Goal: Task Accomplishment & Management: Complete application form

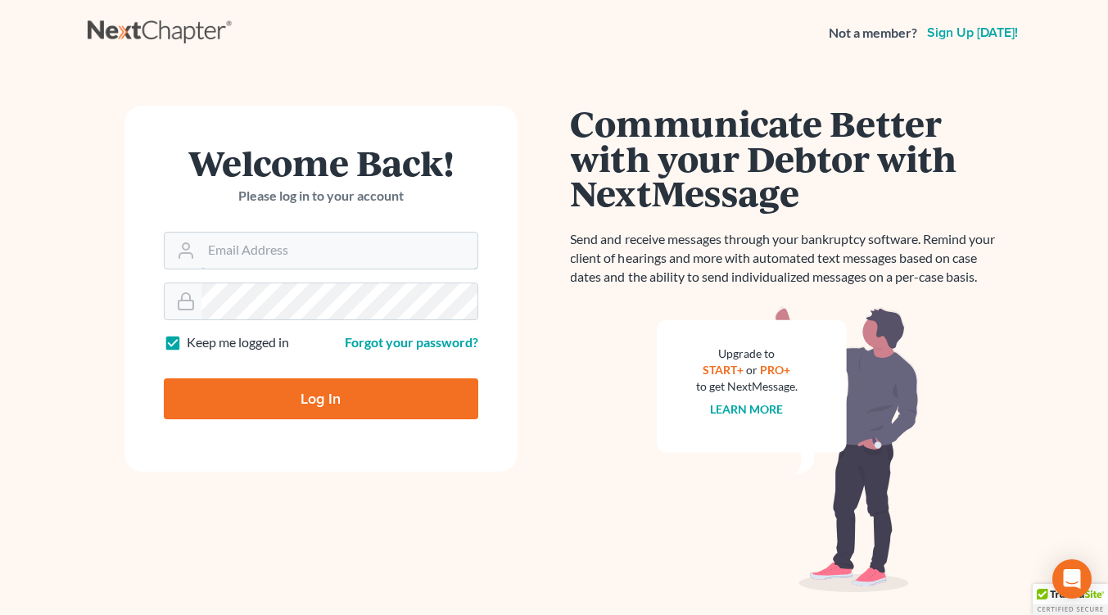
type input "[EMAIL_ADDRESS][DOMAIN_NAME]"
click at [268, 409] on input "Log In" at bounding box center [321, 398] width 315 height 41
type input "Thinking..."
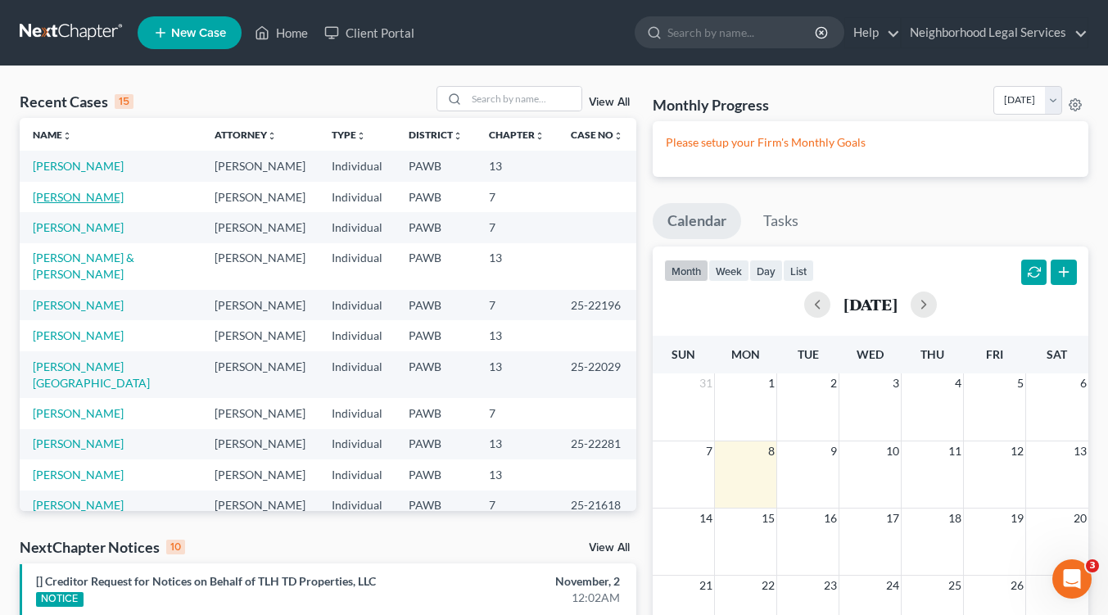
click at [87, 197] on link "Bilby, Patricia" at bounding box center [78, 197] width 91 height 14
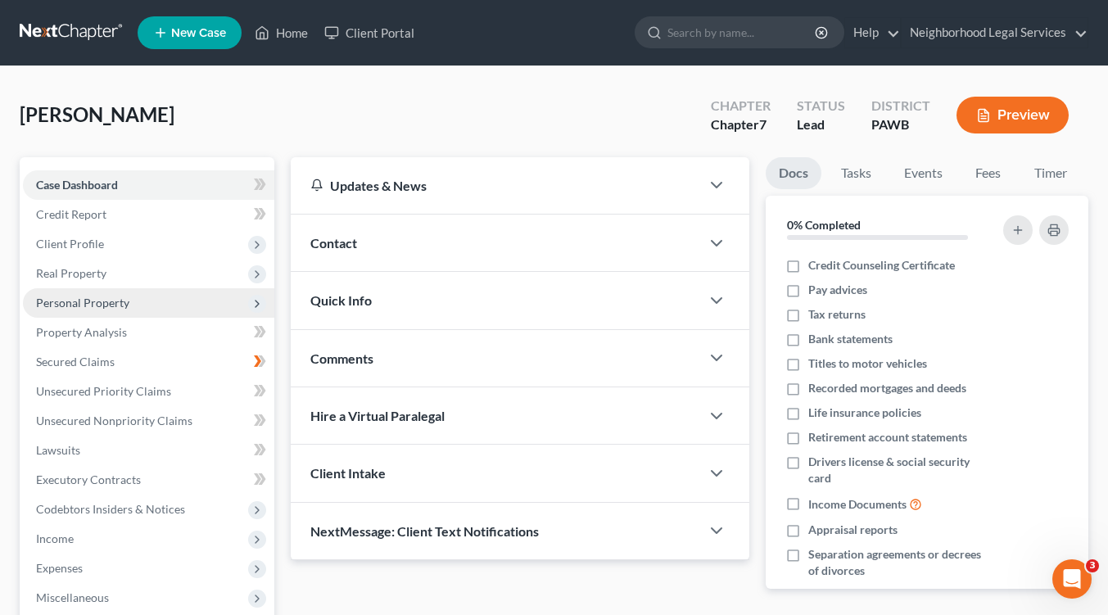
click at [97, 303] on span "Personal Property" at bounding box center [82, 303] width 93 height 14
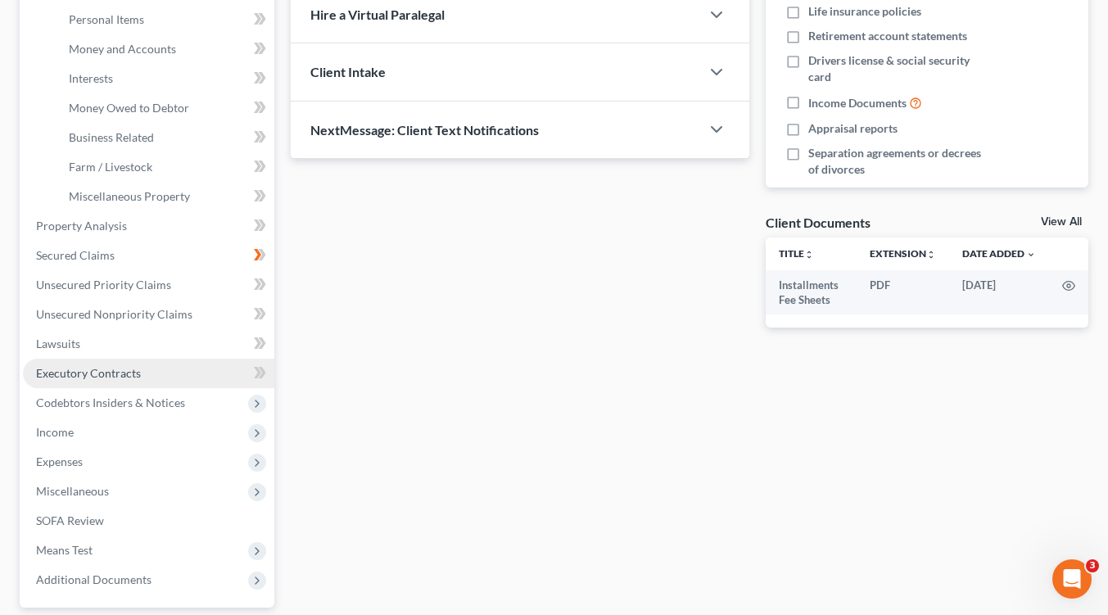
scroll to position [492, 0]
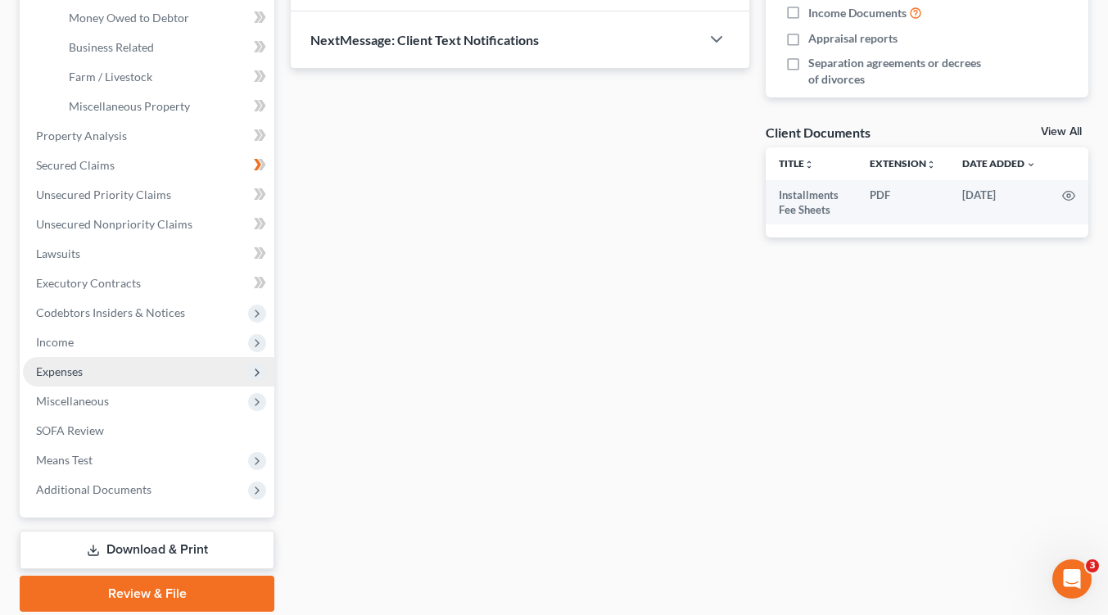
click at [252, 368] on icon at bounding box center [257, 372] width 13 height 13
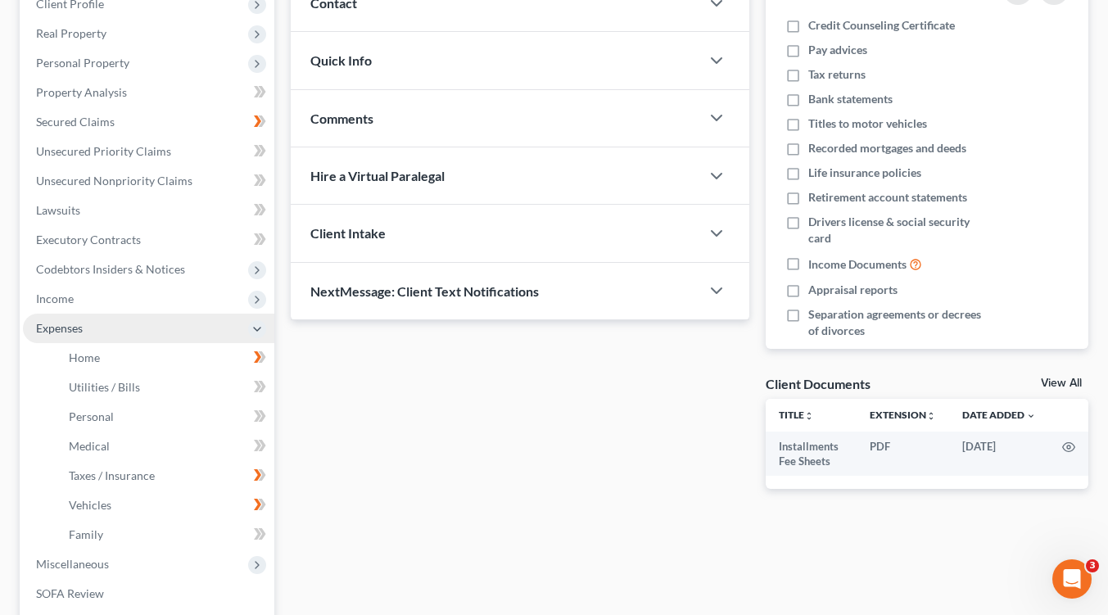
scroll to position [51, 0]
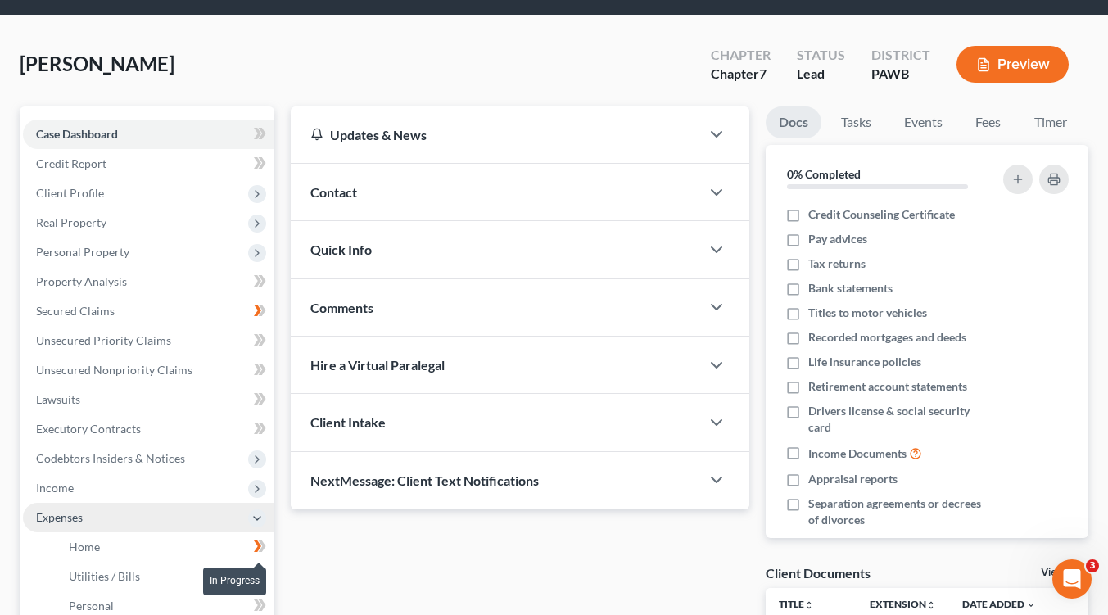
click at [254, 544] on icon at bounding box center [260, 547] width 12 height 20
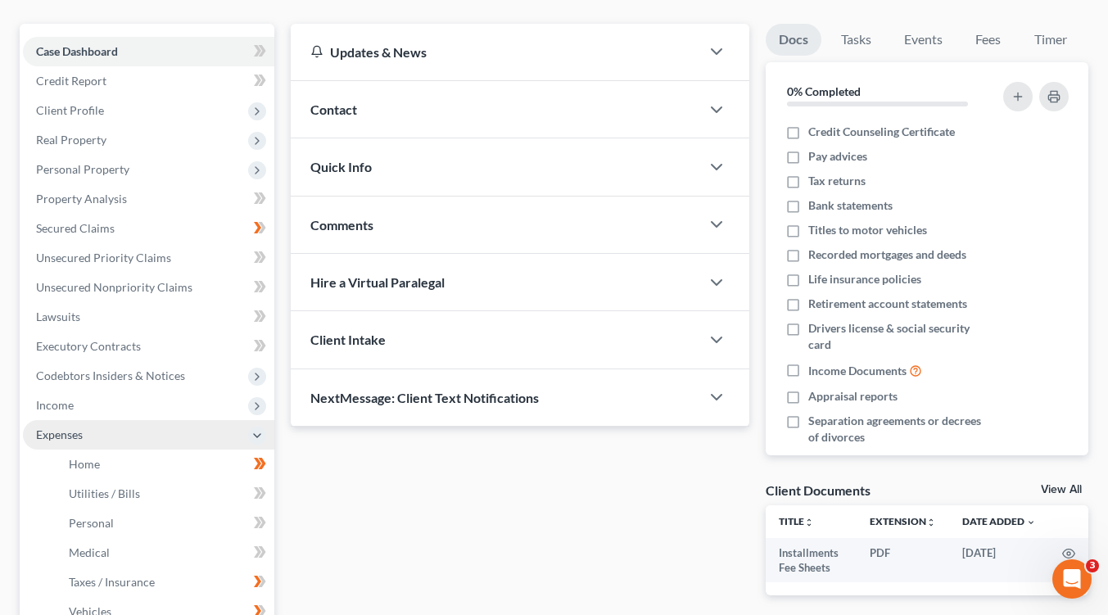
scroll to position [297, 0]
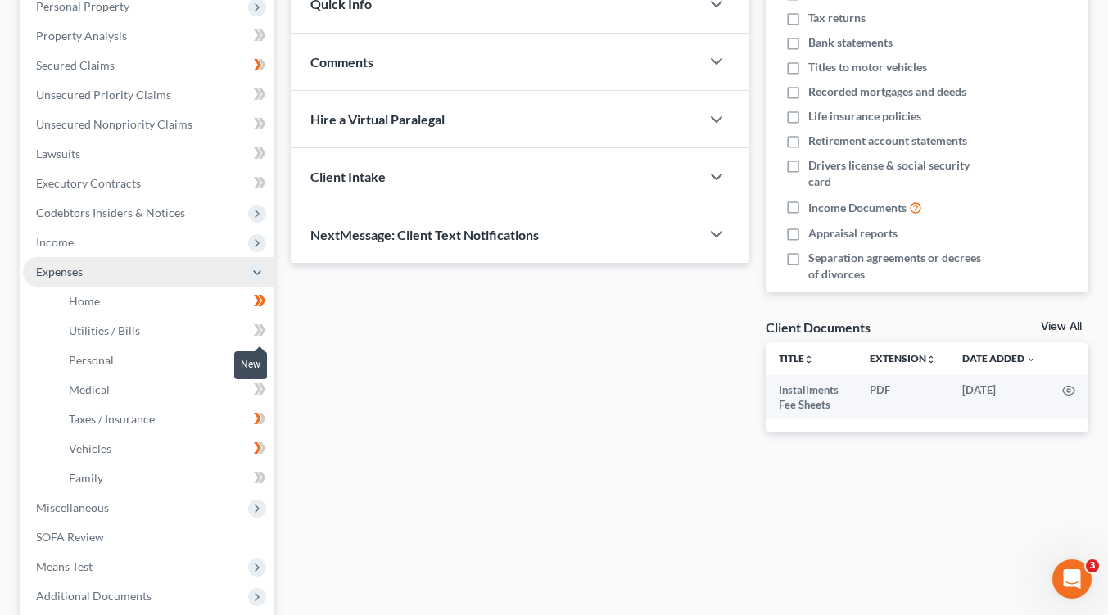
click at [256, 327] on icon at bounding box center [260, 330] width 12 height 20
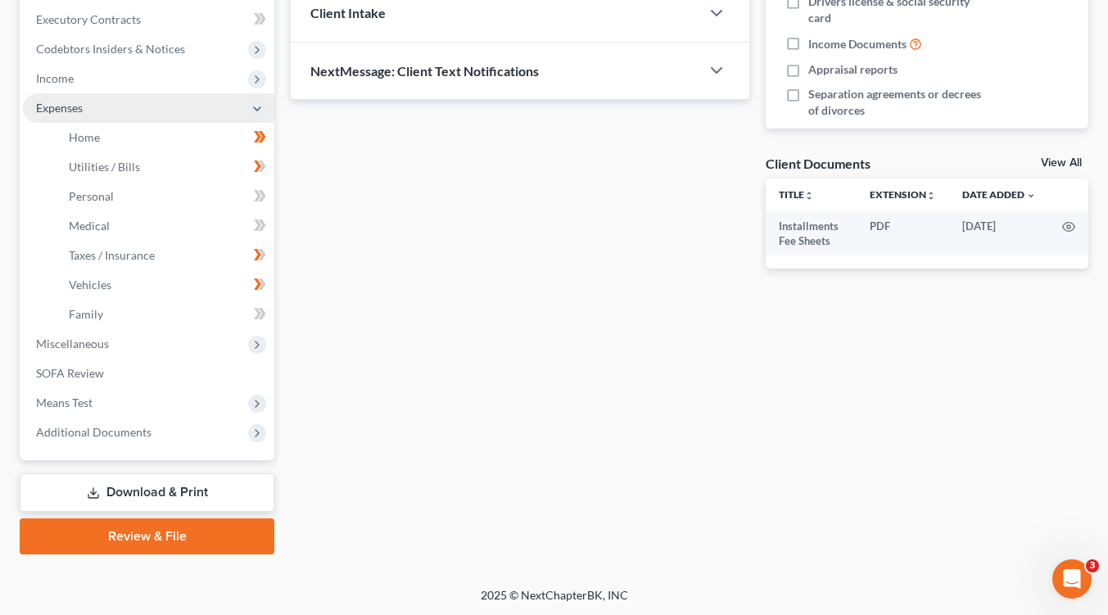
scroll to position [133, 0]
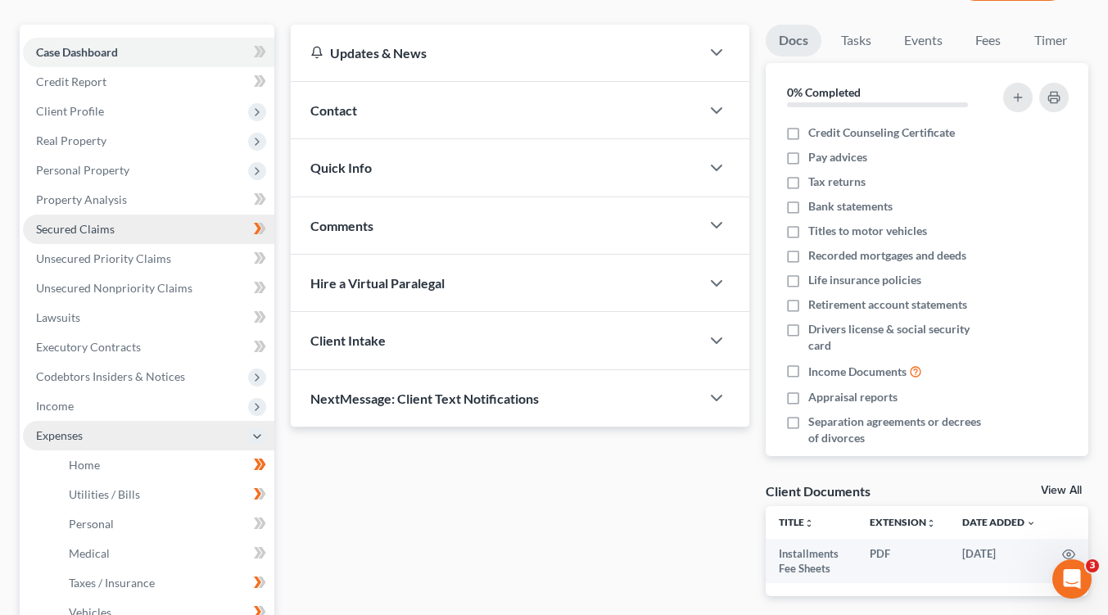
click at [79, 233] on span "Secured Claims" at bounding box center [75, 229] width 79 height 14
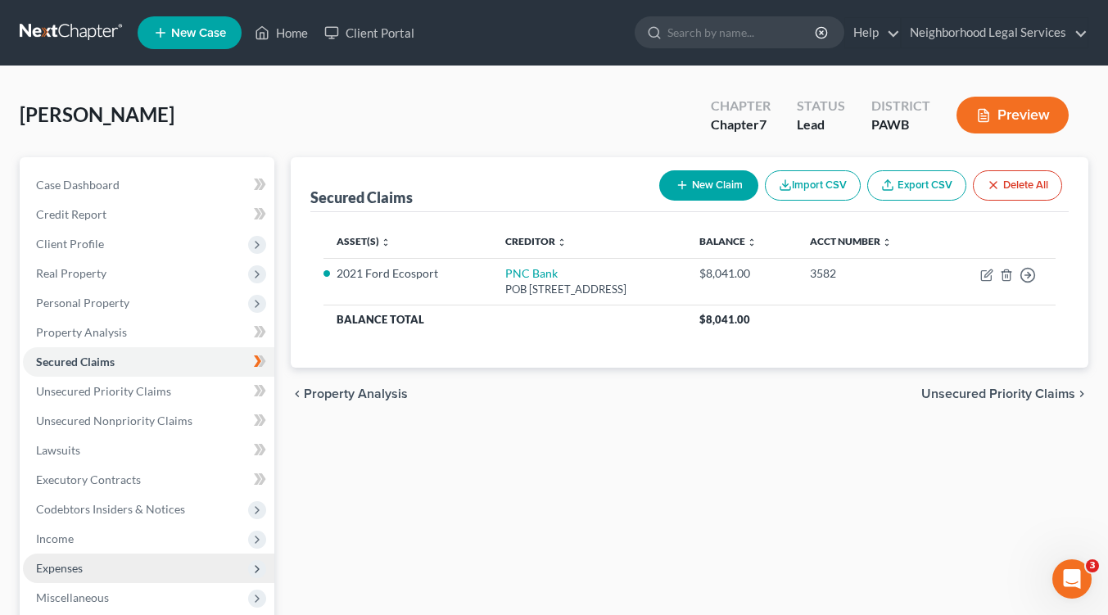
click at [952, 392] on span "Unsecured Priority Claims" at bounding box center [999, 394] width 154 height 13
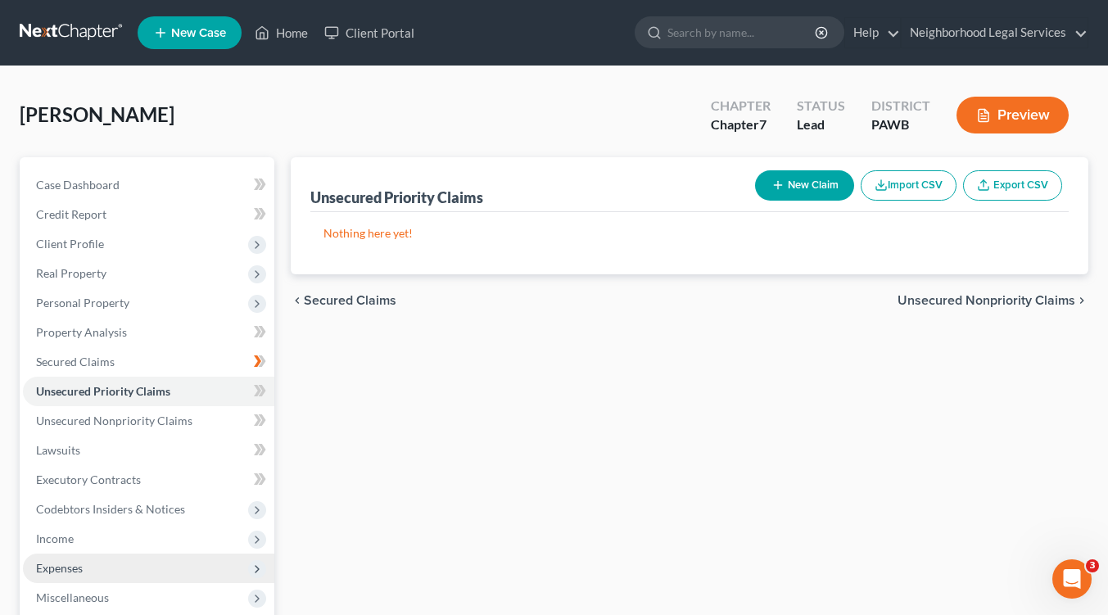
click at [937, 302] on span "Unsecured Nonpriority Claims" at bounding box center [987, 300] width 178 height 13
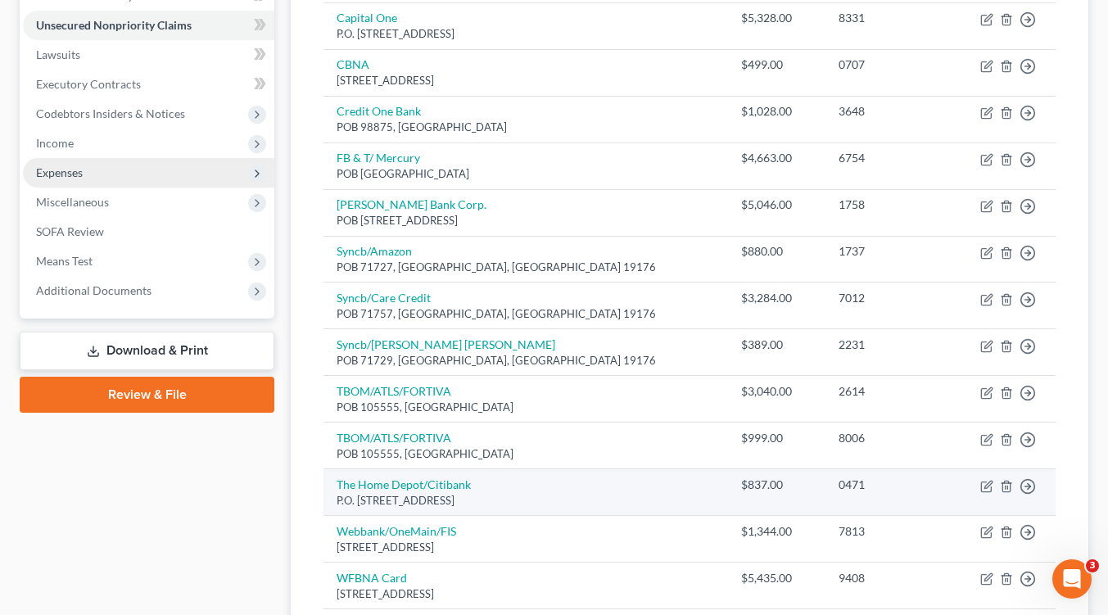
scroll to position [566, 0]
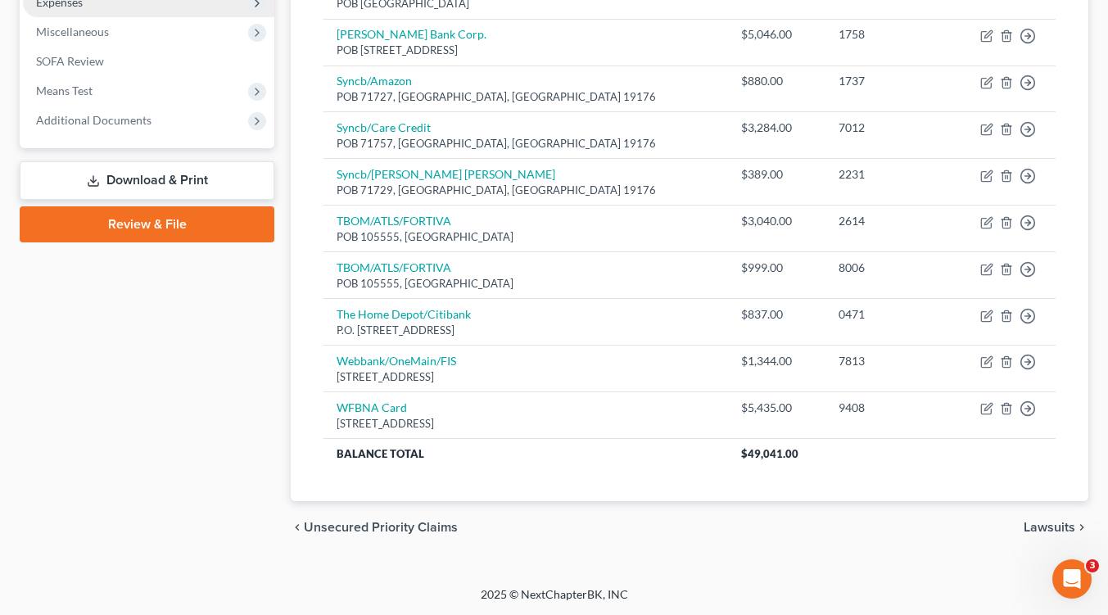
click at [1045, 528] on span "Lawsuits" at bounding box center [1050, 527] width 52 height 13
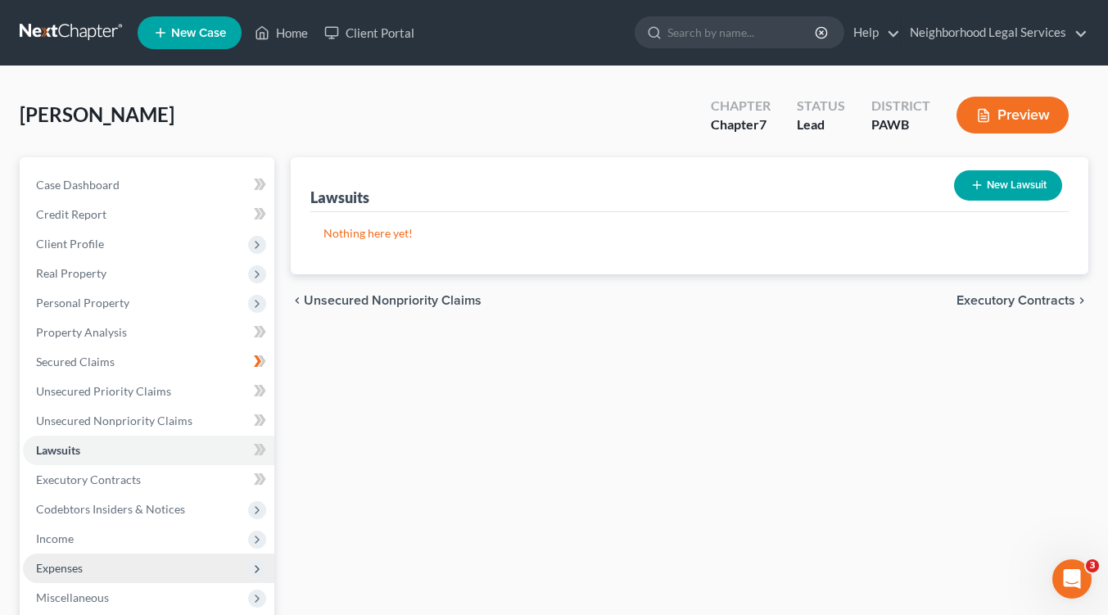
click at [1031, 296] on span "Executory Contracts" at bounding box center [1016, 300] width 119 height 13
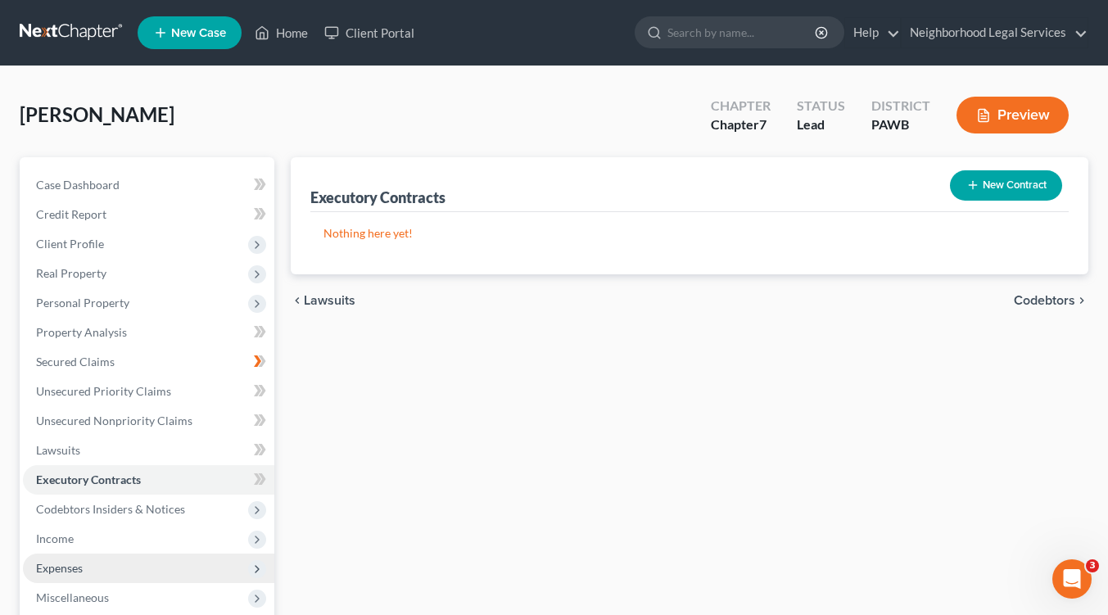
click at [1033, 300] on span "Codebtors" at bounding box center [1044, 300] width 61 height 13
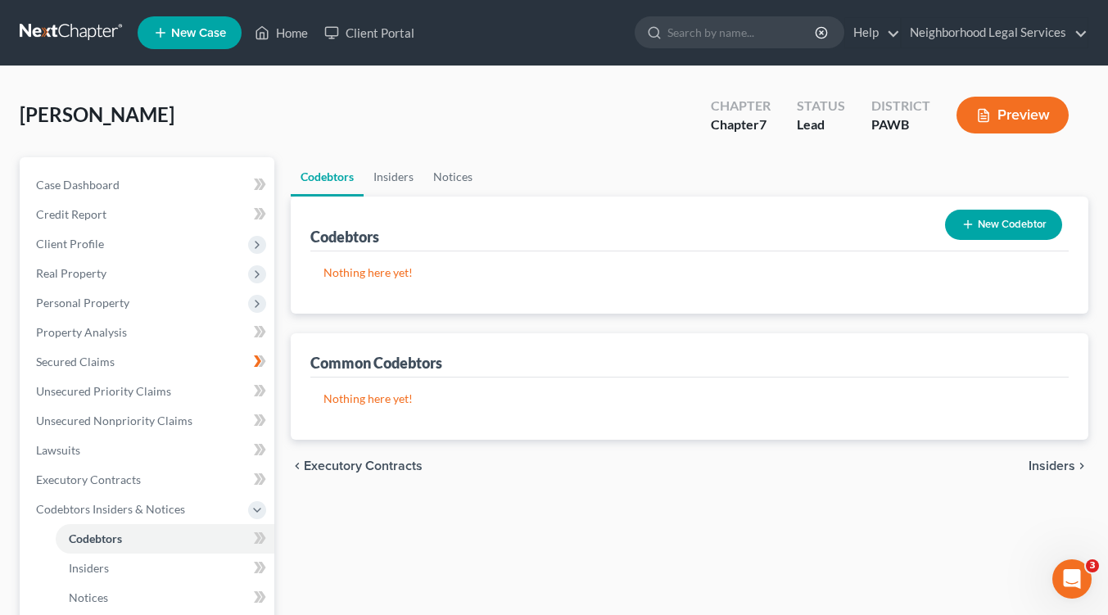
click at [1041, 468] on span "Insiders" at bounding box center [1052, 466] width 47 height 13
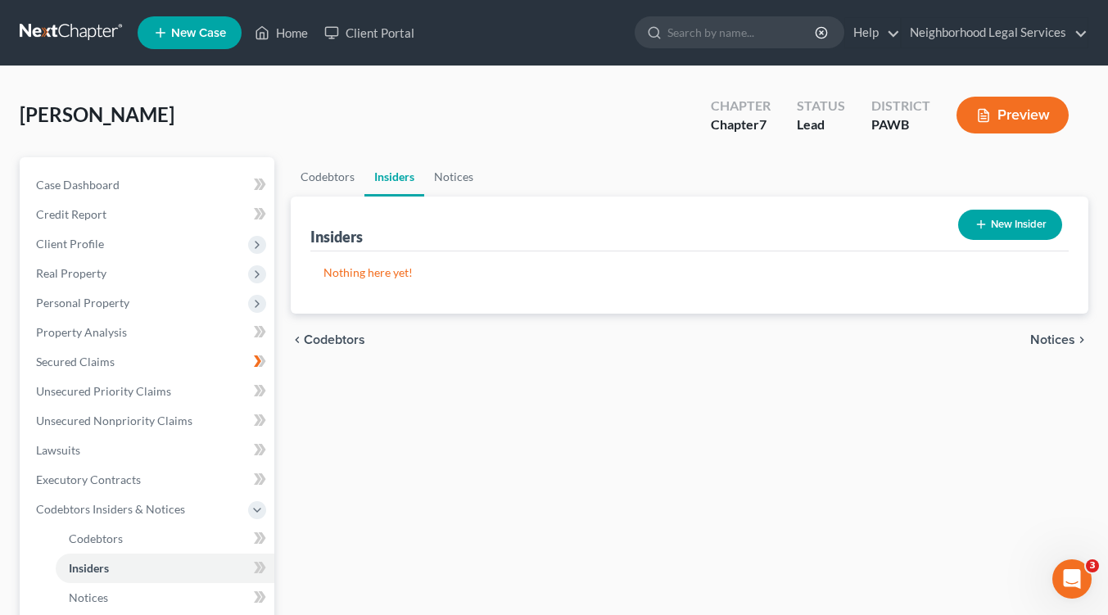
click at [1053, 340] on span "Notices" at bounding box center [1053, 339] width 45 height 13
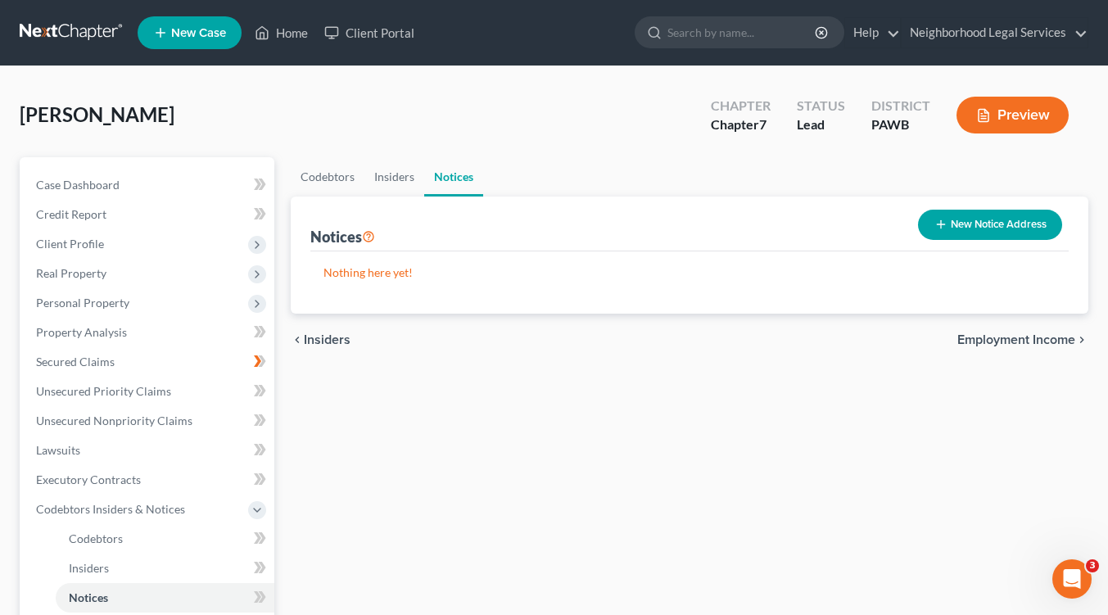
click at [1026, 337] on span "Employment Income" at bounding box center [1017, 339] width 118 height 13
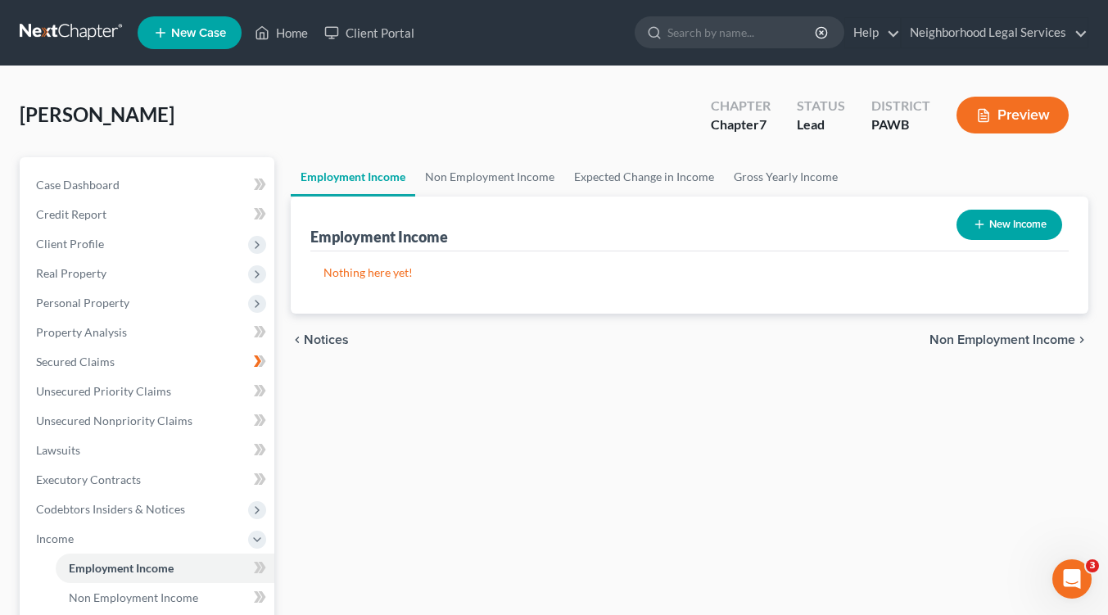
click at [1007, 341] on span "Non Employment Income" at bounding box center [1003, 339] width 146 height 13
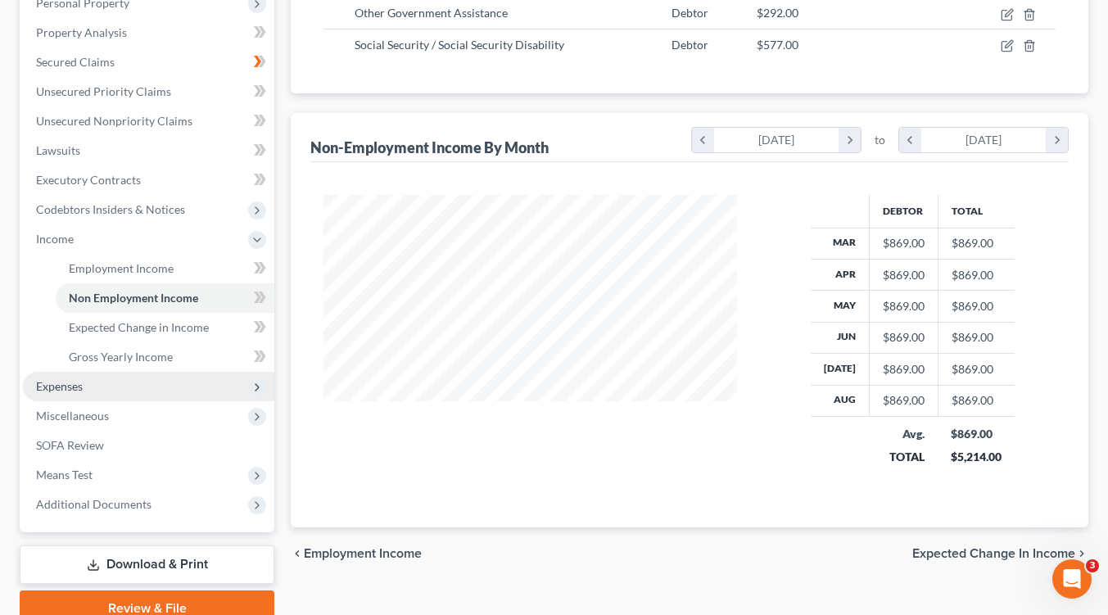
scroll to position [328, 0]
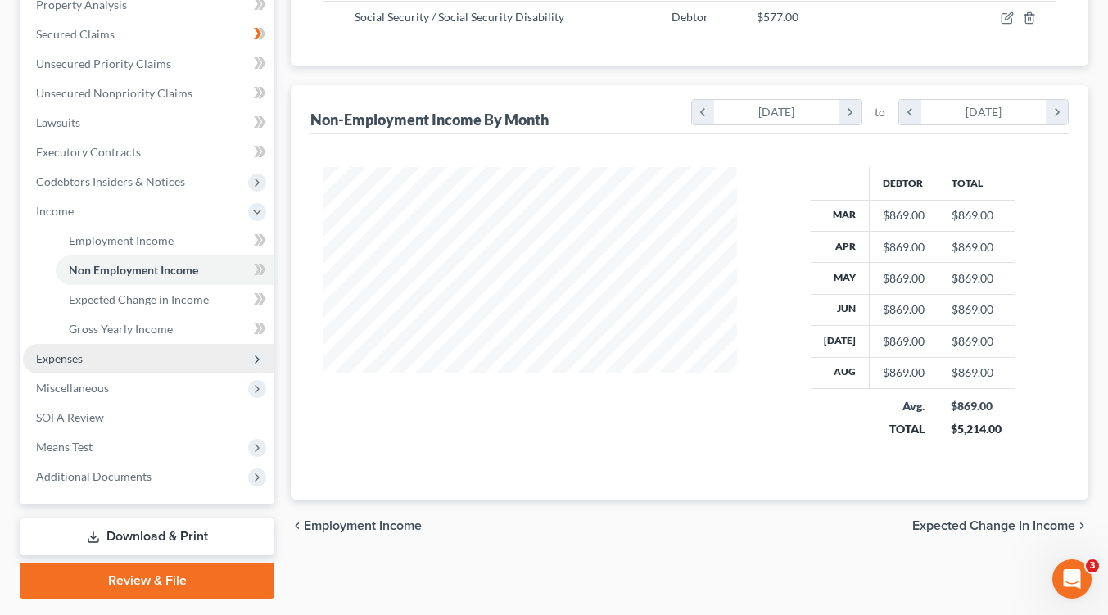
click at [965, 525] on span "Expected Change in Income" at bounding box center [994, 525] width 163 height 13
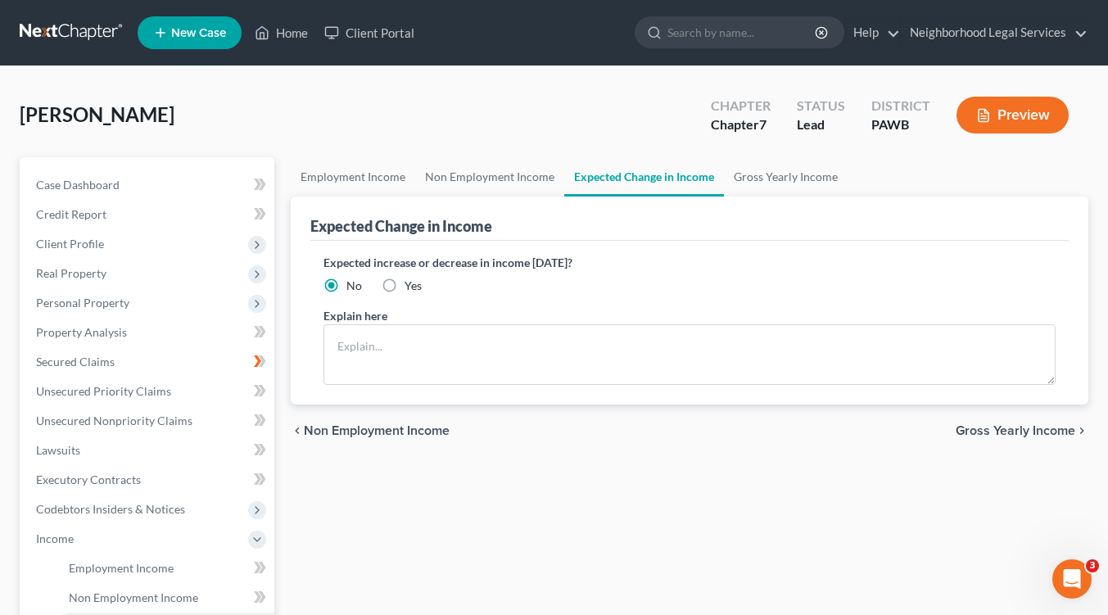
click at [989, 433] on span "Gross Yearly Income" at bounding box center [1016, 430] width 120 height 13
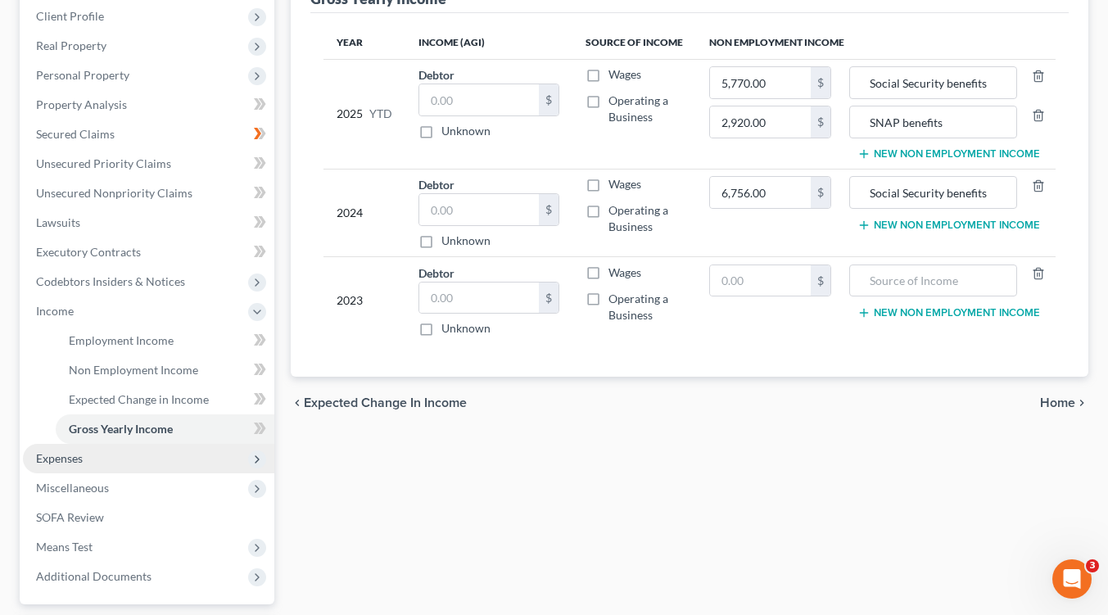
scroll to position [246, 0]
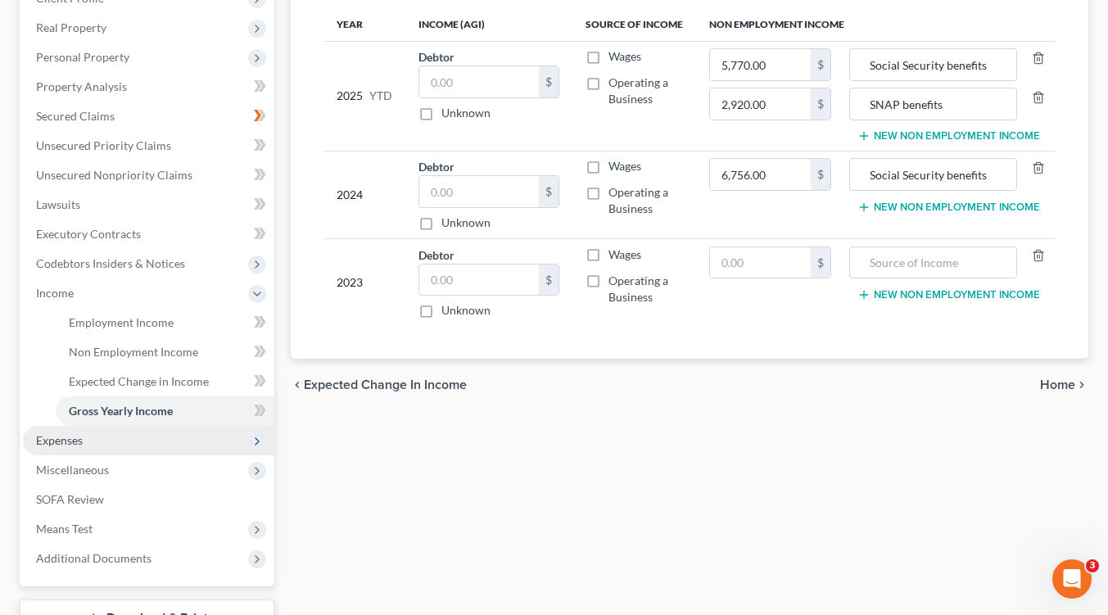
click at [1038, 385] on div "chevron_left Expected Change in Income Home chevron_right" at bounding box center [690, 385] width 798 height 52
click at [1054, 381] on span "Home" at bounding box center [1057, 384] width 35 height 13
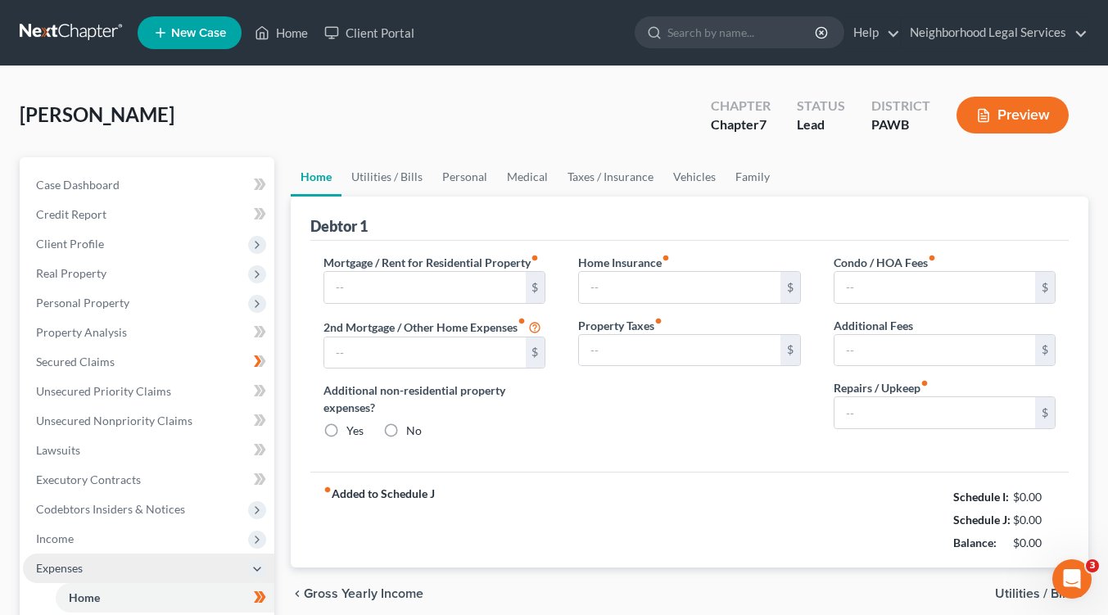
type input "675.00"
type input "0.00"
radio input "true"
type input "0.00"
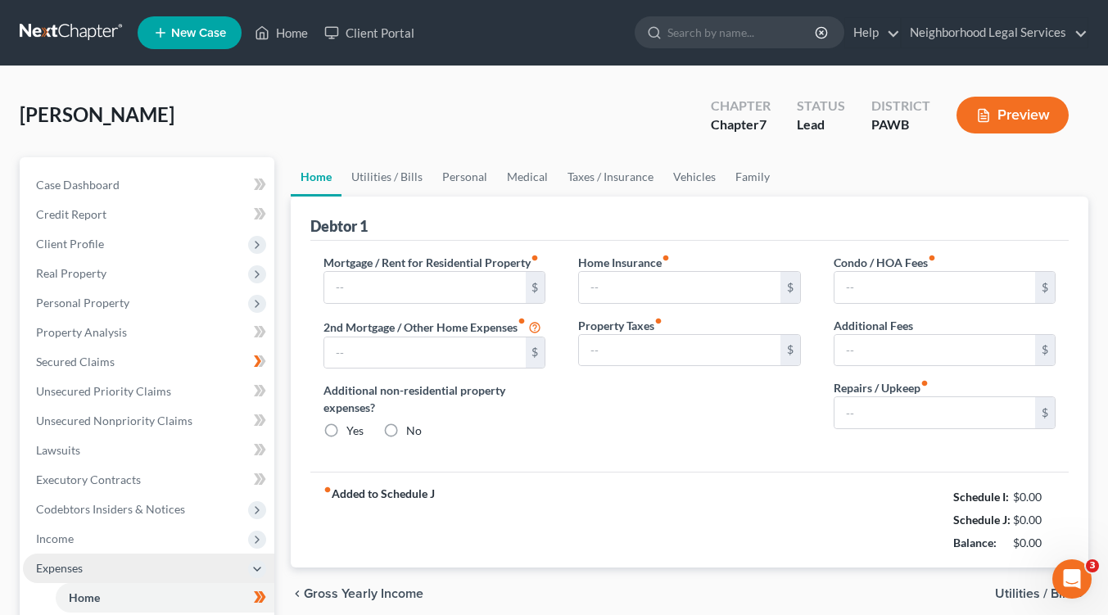
type input "0.00"
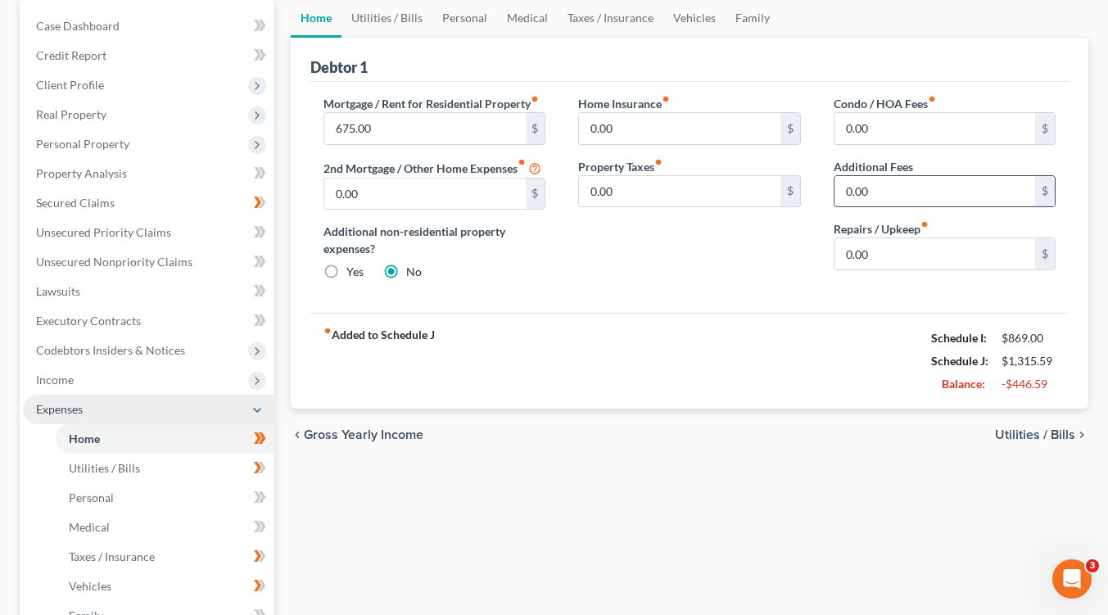
scroll to position [164, 0]
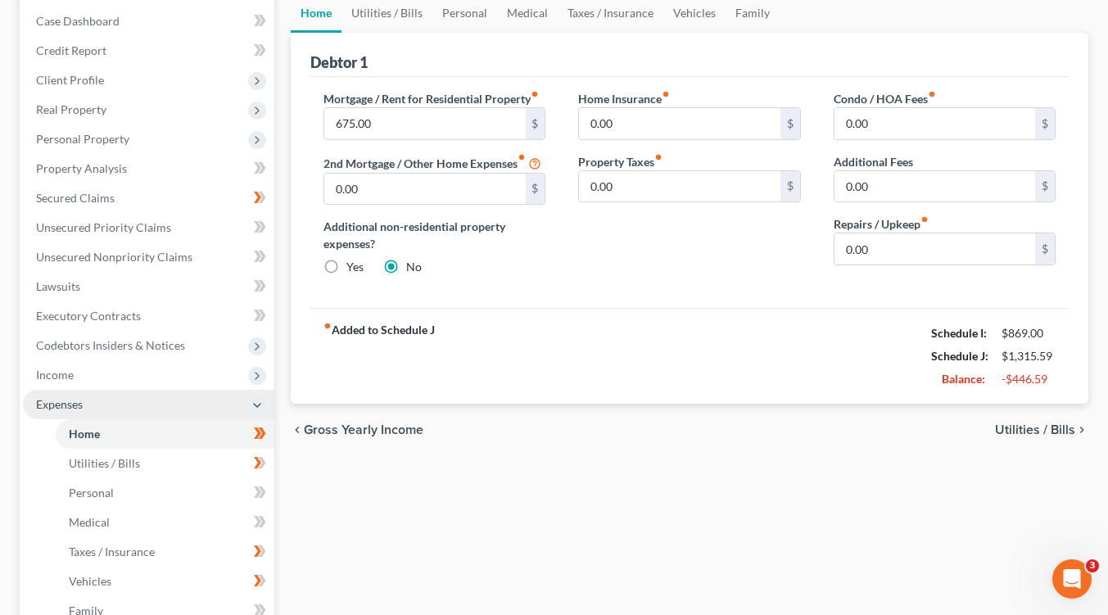
click at [1030, 428] on span "Utilities / Bills" at bounding box center [1035, 430] width 80 height 13
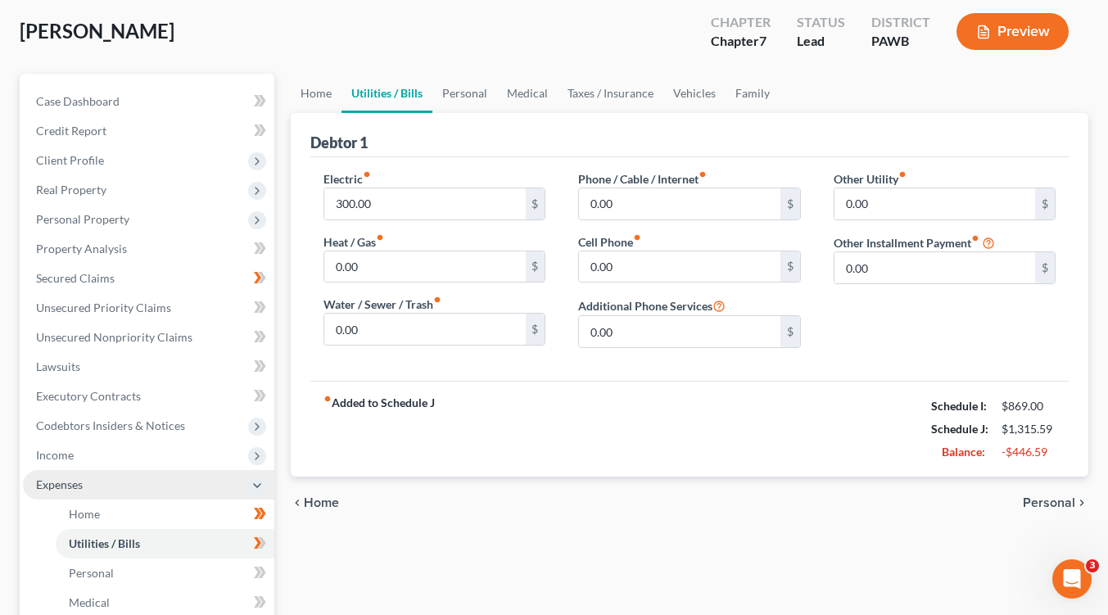
scroll to position [164, 0]
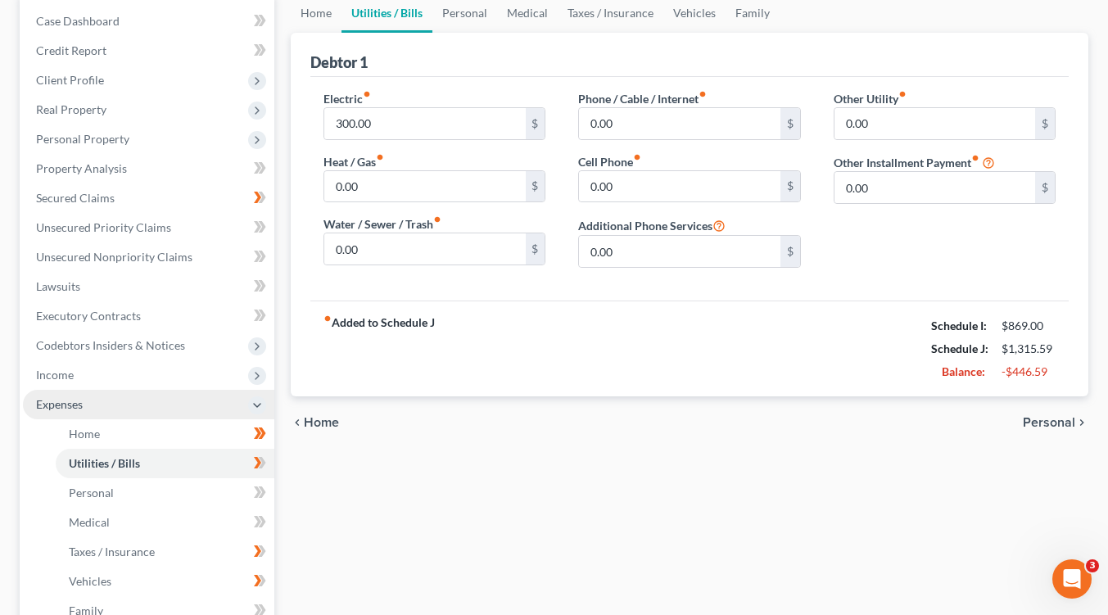
click at [1037, 418] on span "Personal" at bounding box center [1049, 422] width 52 height 13
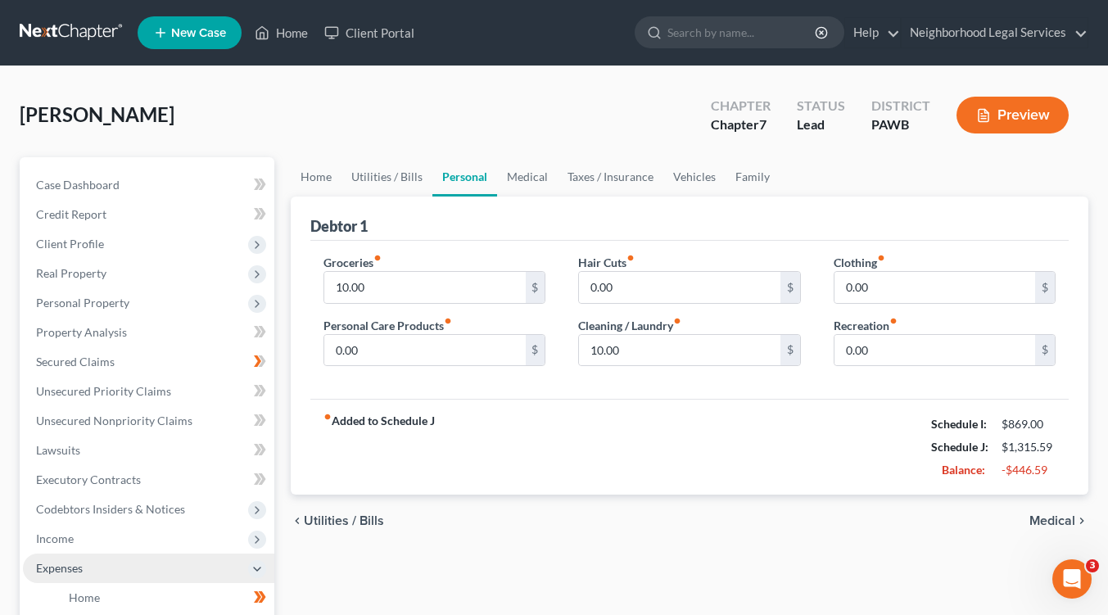
click at [1056, 517] on span "Medical" at bounding box center [1053, 520] width 46 height 13
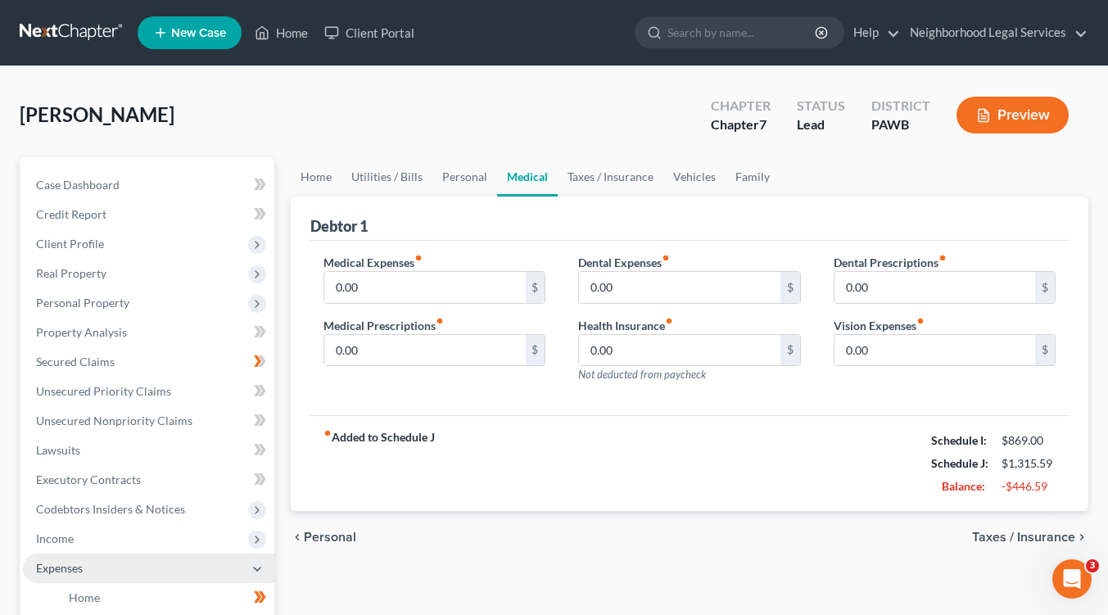
click at [1047, 542] on span "Taxes / Insurance" at bounding box center [1023, 537] width 103 height 13
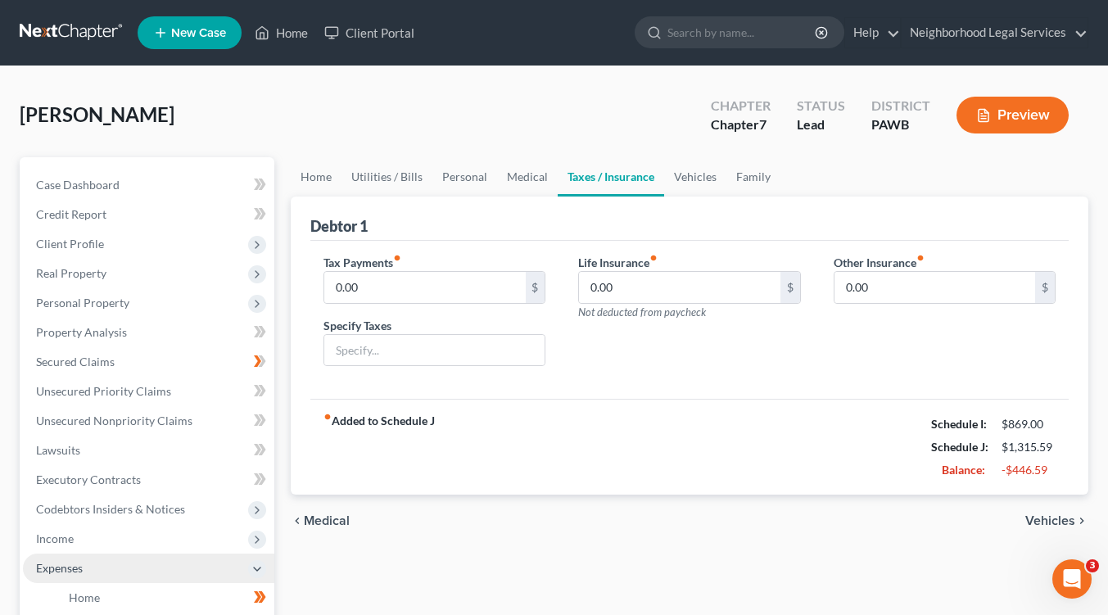
click at [1046, 539] on div "chevron_left Medical Vehicles chevron_right" at bounding box center [690, 521] width 798 height 52
click at [1051, 519] on span "Vehicles" at bounding box center [1051, 520] width 50 height 13
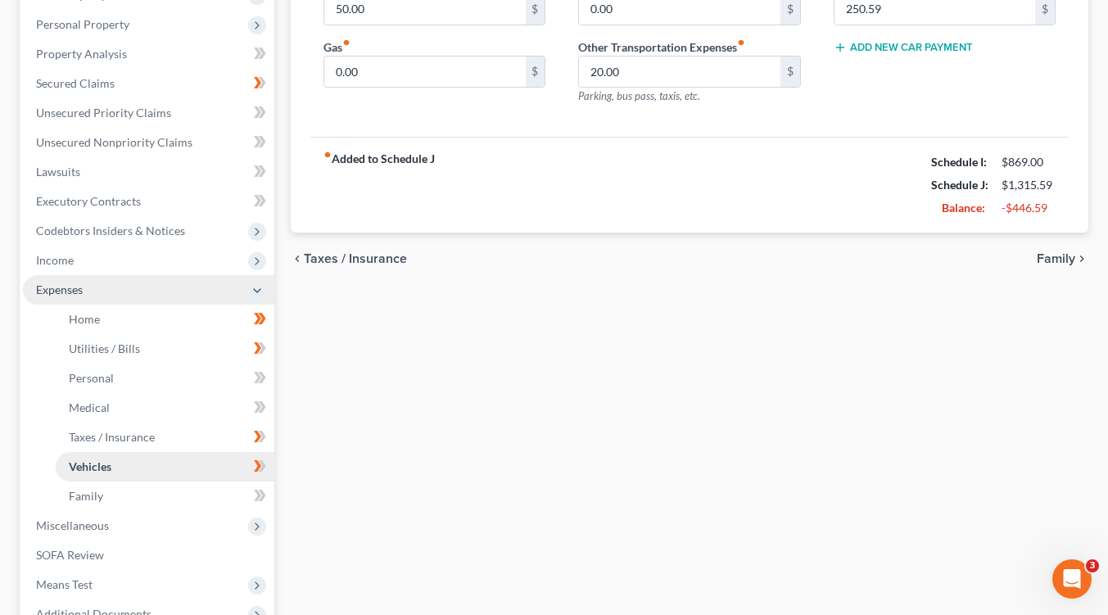
scroll to position [410, 0]
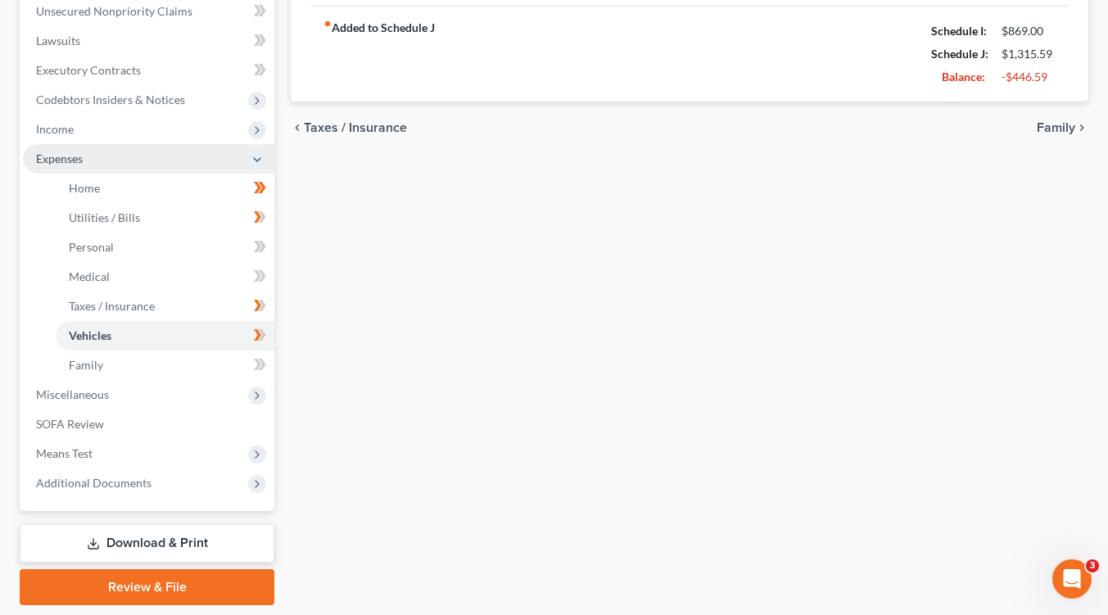
click at [177, 544] on link "Download & Print" at bounding box center [147, 543] width 255 height 39
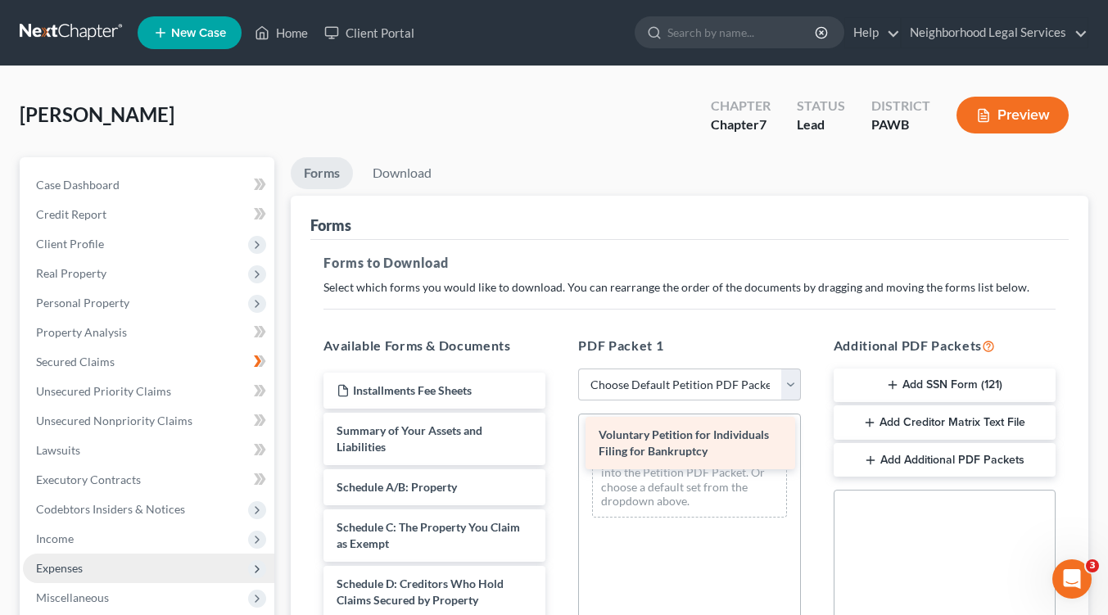
drag, startPoint x: 439, startPoint y: 435, endPoint x: 701, endPoint y: 440, distance: 262.2
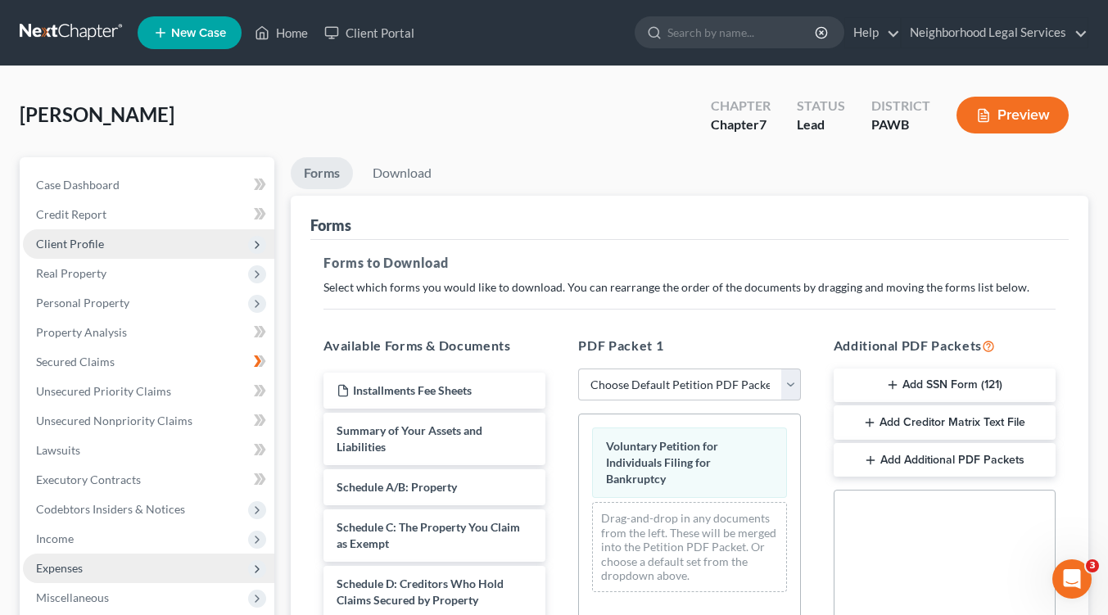
click at [97, 242] on span "Client Profile" at bounding box center [70, 244] width 68 height 14
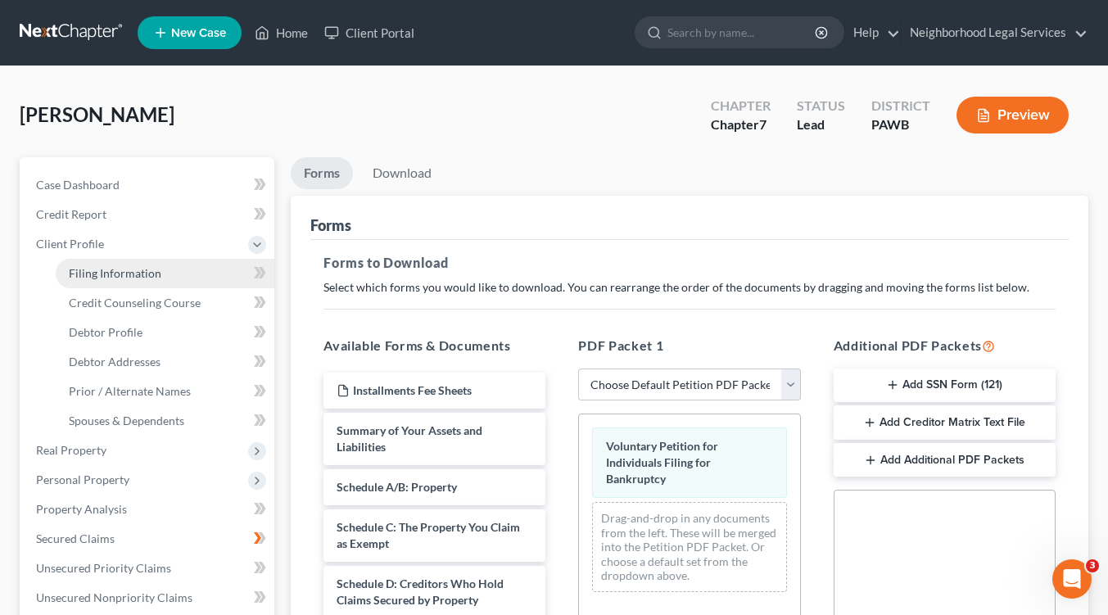
click at [125, 269] on span "Filing Information" at bounding box center [115, 273] width 93 height 14
select select "1"
select select "0"
select select "1"
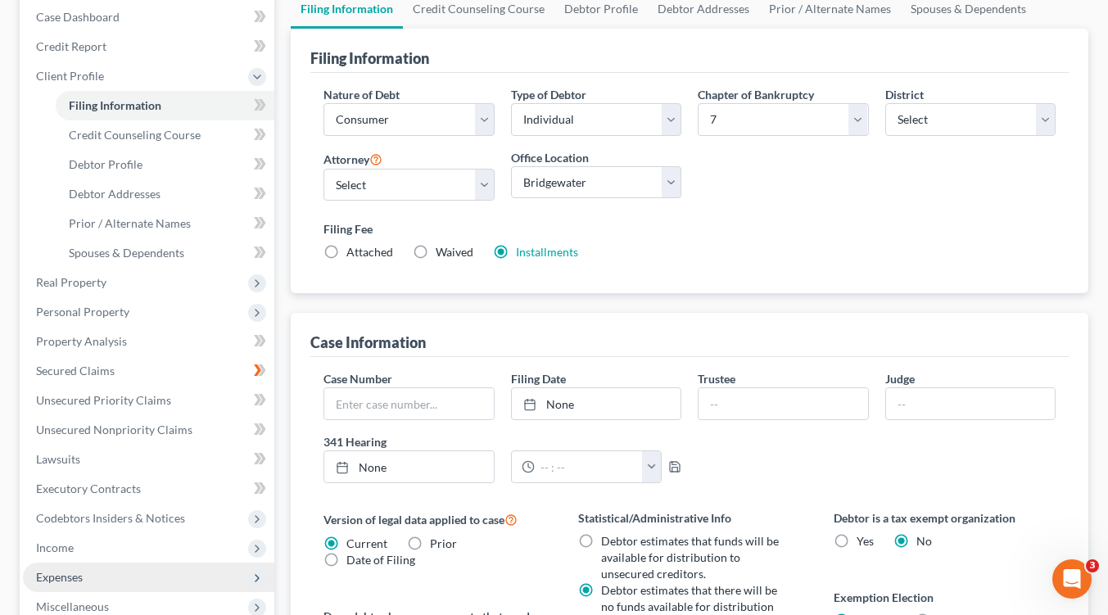
scroll to position [39, 0]
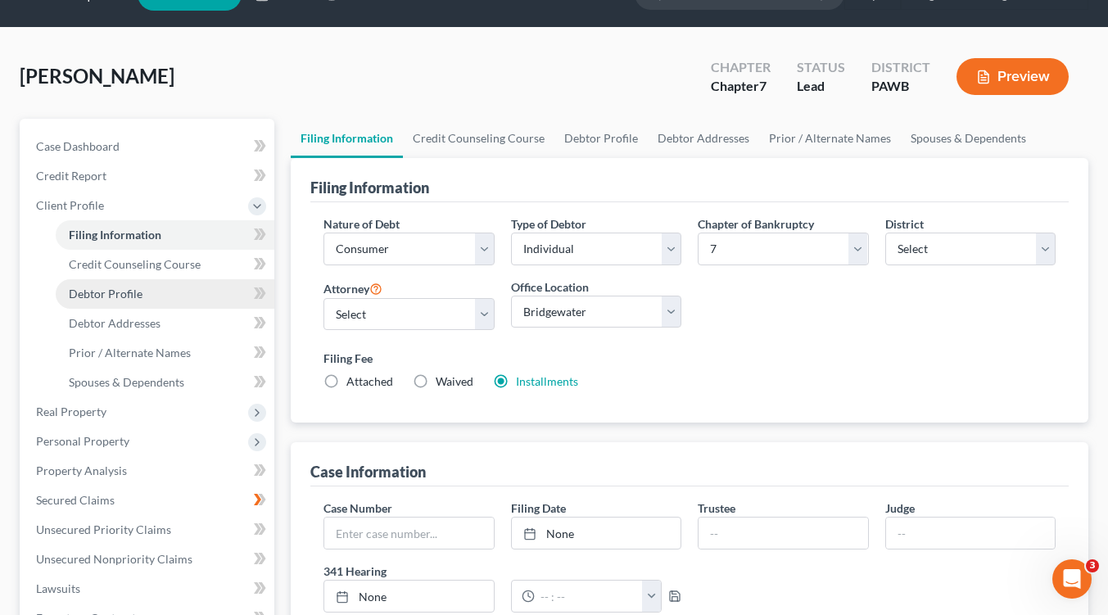
click at [134, 302] on link "Debtor Profile" at bounding box center [165, 293] width 219 height 29
select select "0"
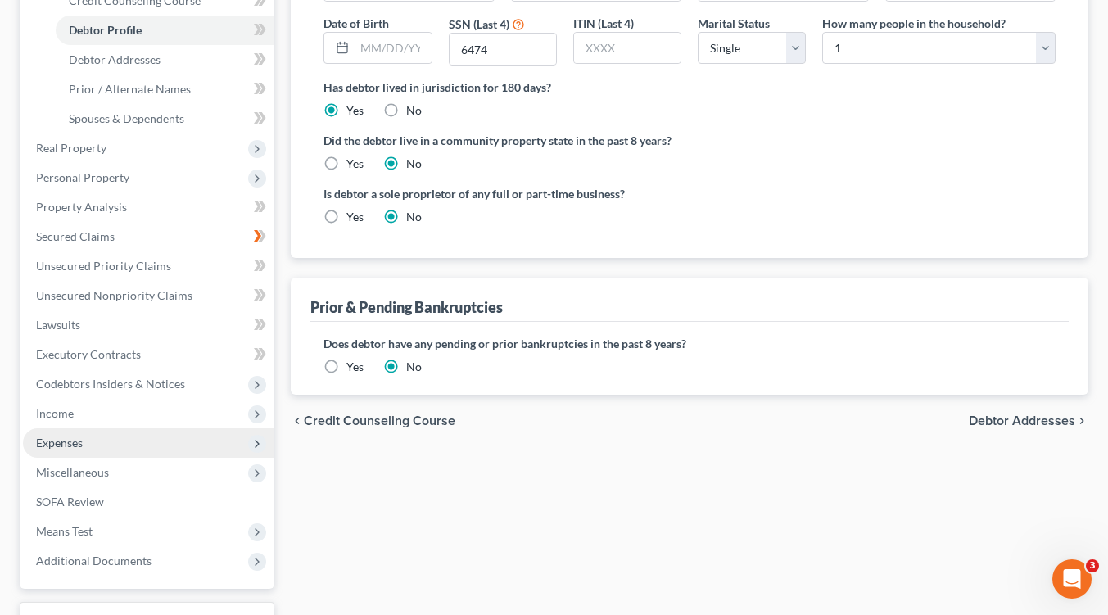
scroll to position [410, 0]
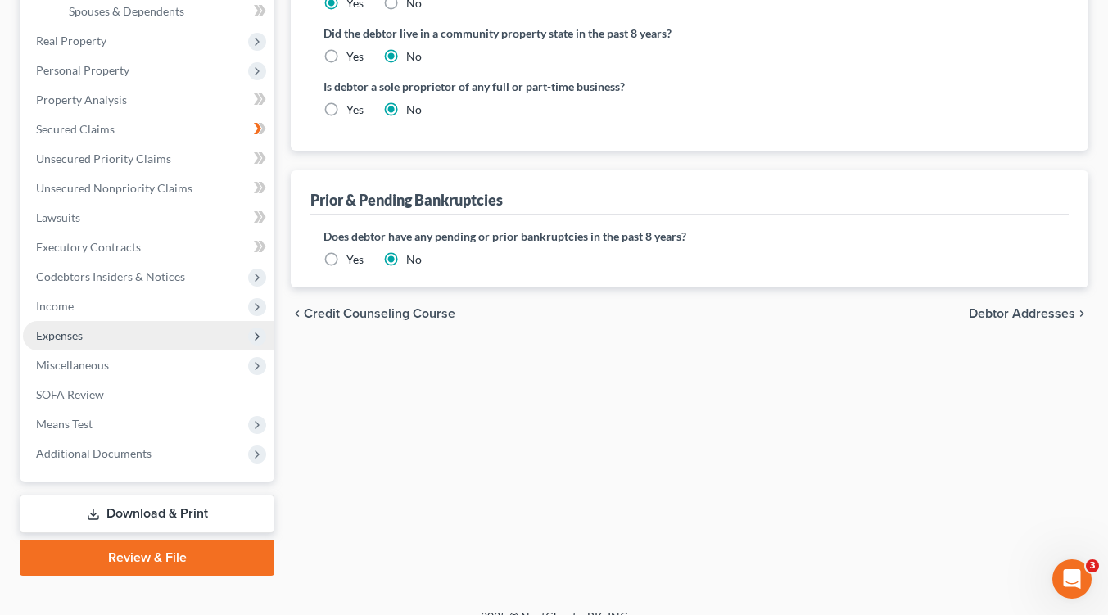
click at [155, 514] on link "Download & Print" at bounding box center [147, 514] width 255 height 39
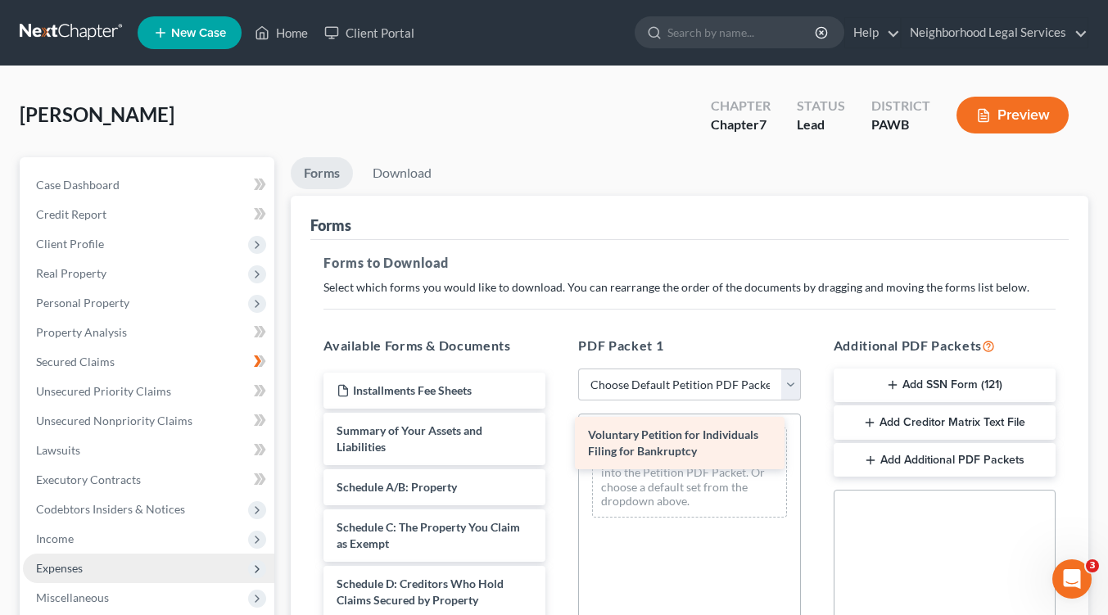
drag, startPoint x: 429, startPoint y: 442, endPoint x: 681, endPoint y: 447, distance: 251.6
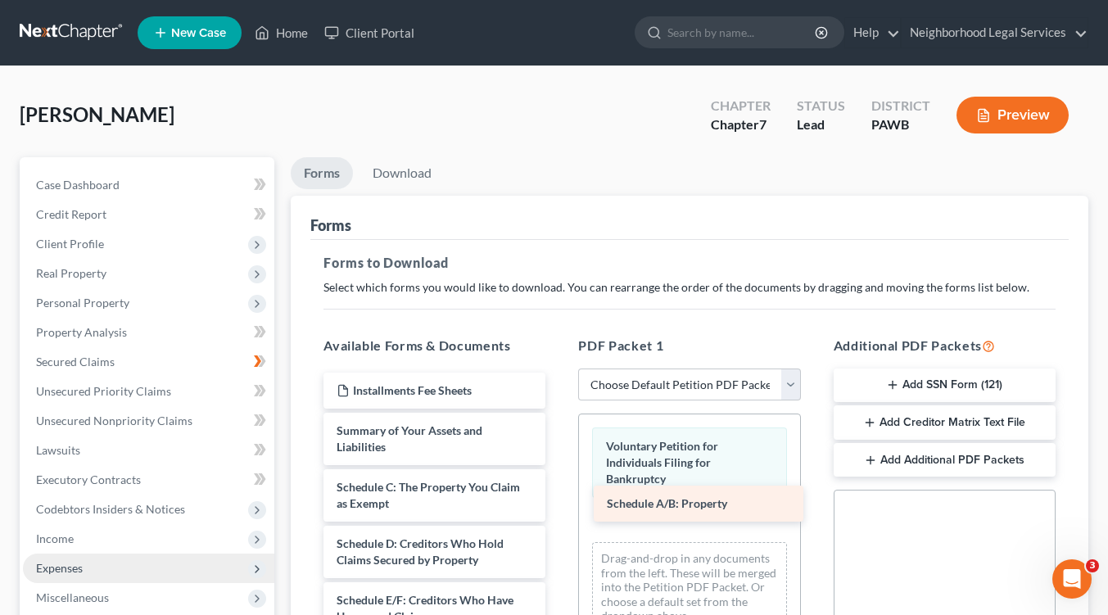
drag, startPoint x: 460, startPoint y: 489, endPoint x: 731, endPoint y: 506, distance: 270.9
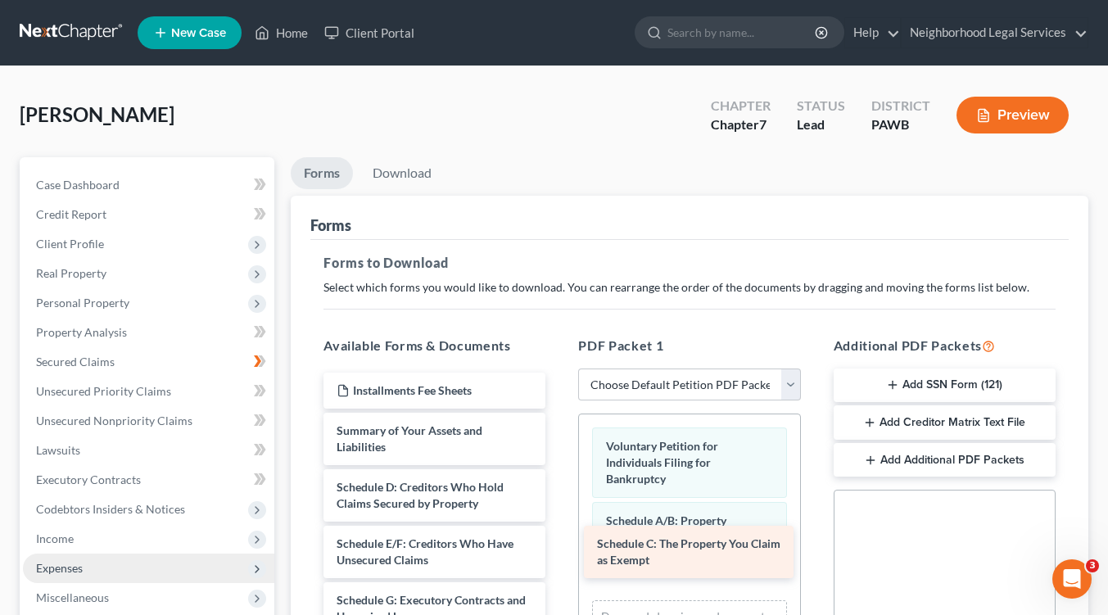
drag, startPoint x: 480, startPoint y: 503, endPoint x: 741, endPoint y: 560, distance: 266.8
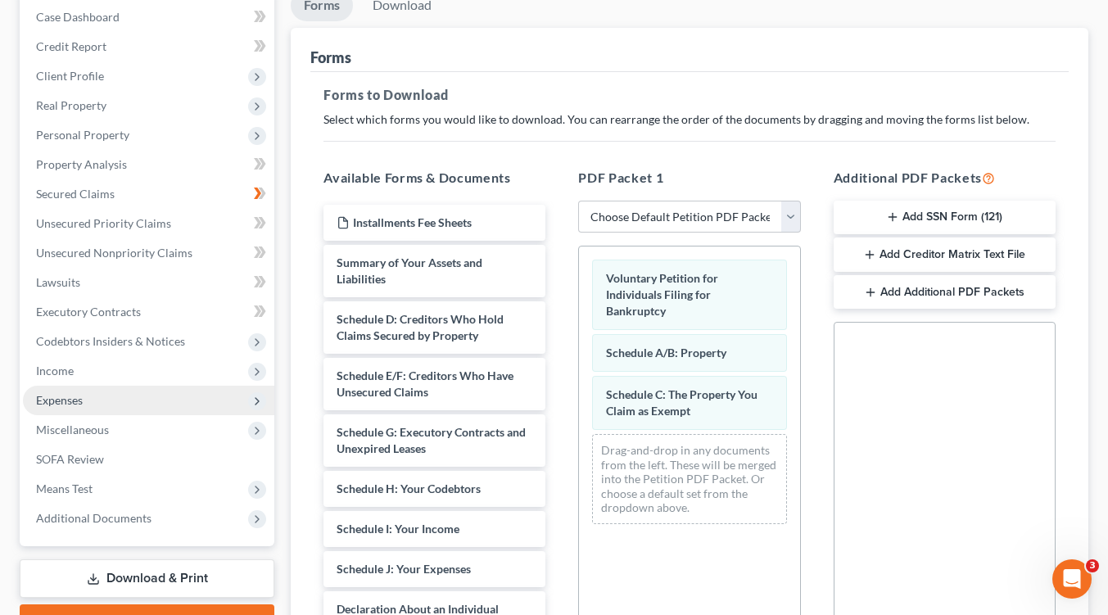
scroll to position [246, 0]
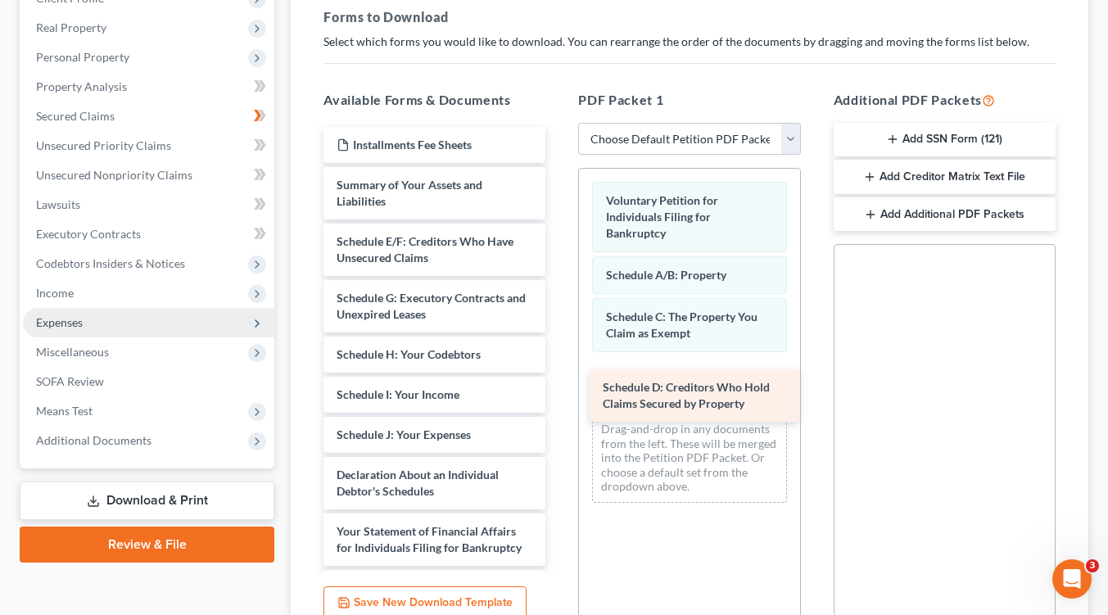
drag, startPoint x: 448, startPoint y: 252, endPoint x: 708, endPoint y: 366, distance: 283.6
click at [559, 371] on div "Schedule D: Creditors Who Hold Claims Secured by Property Installments Fee Shee…" at bounding box center [434, 508] width 248 height 762
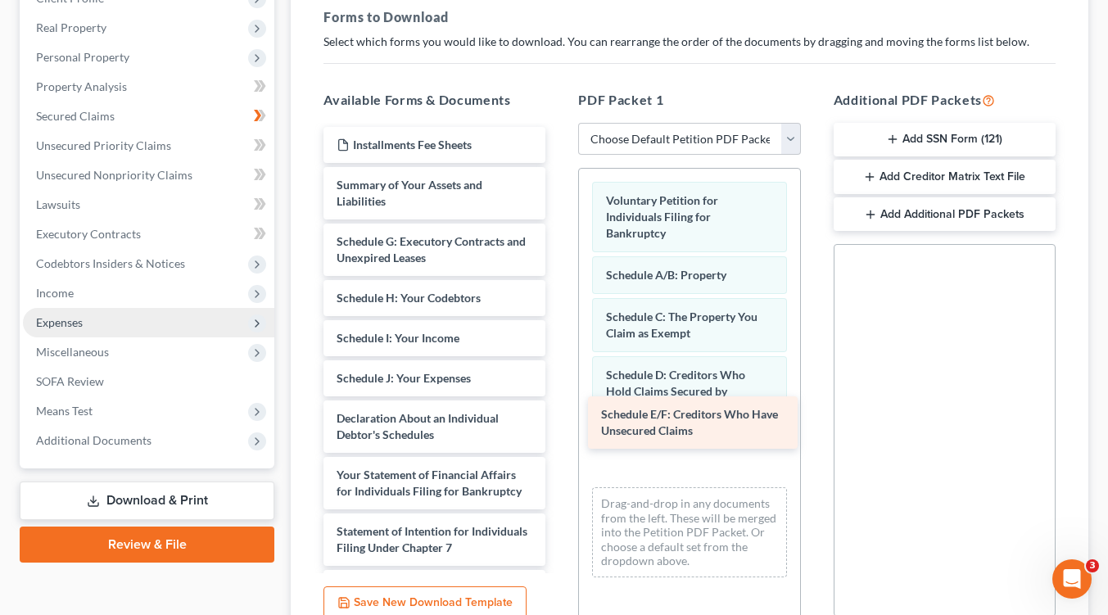
drag, startPoint x: 454, startPoint y: 258, endPoint x: 720, endPoint y: 437, distance: 320.6
click at [559, 432] on div "Schedule E/F: Creditors Who Have Unsecured Claims Installments Fee Sheets Summa…" at bounding box center [434, 479] width 248 height 705
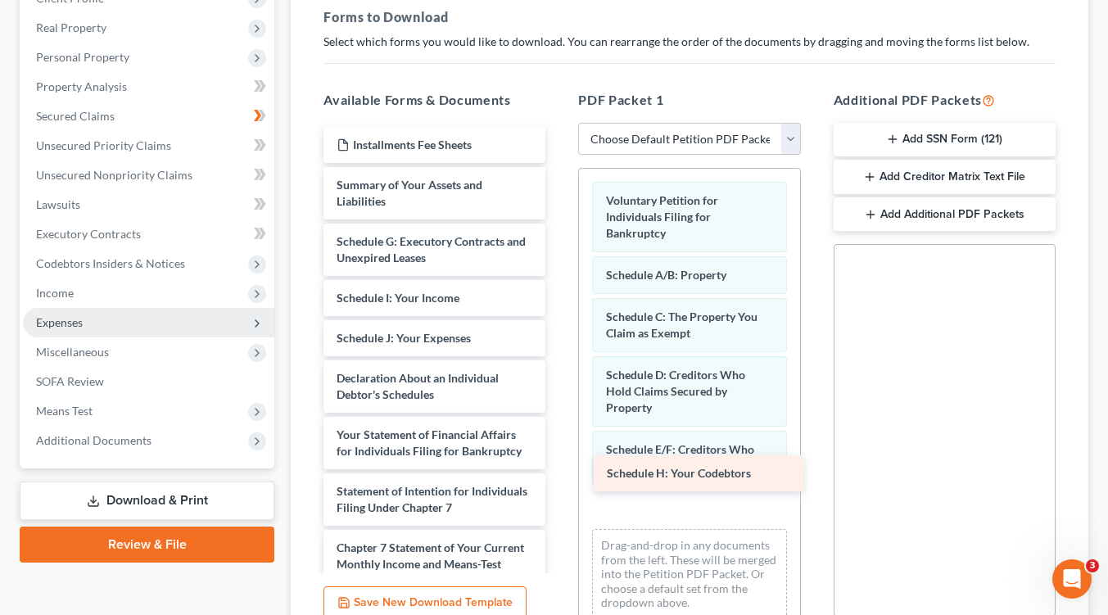
drag, startPoint x: 474, startPoint y: 297, endPoint x: 737, endPoint y: 474, distance: 317.7
click at [559, 474] on div "Schedule H: Your Codebtors Installments Fee Sheets Summary of Your Assets and L…" at bounding box center [434, 459] width 248 height 665
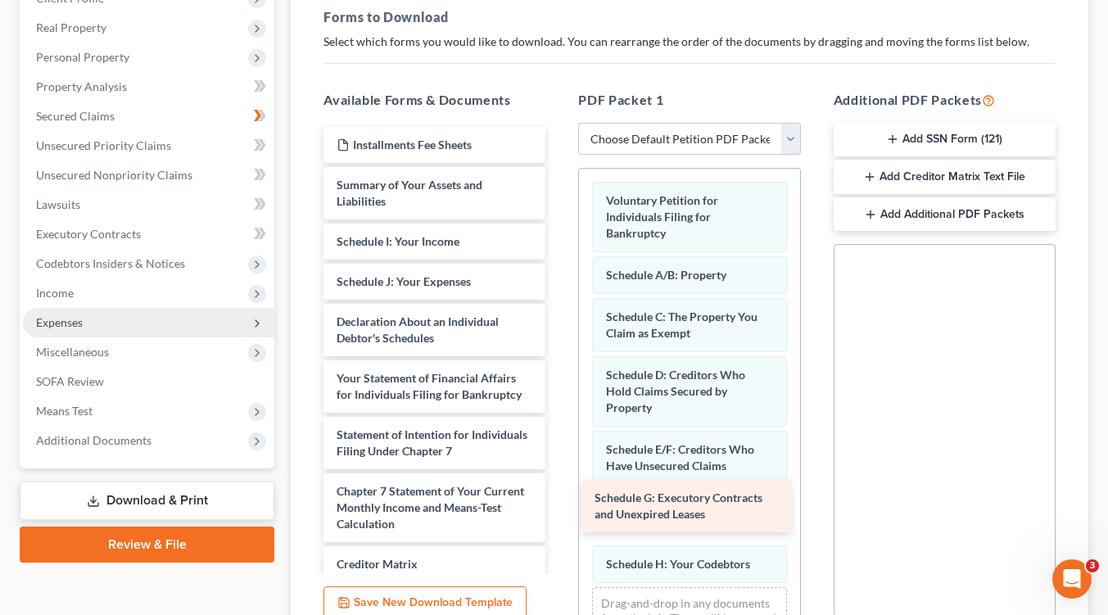
drag, startPoint x: 489, startPoint y: 256, endPoint x: 747, endPoint y: 513, distance: 364.4
click at [559, 513] on div "Schedule G: Executory Contracts and Unexpired Leases Installments Fee Sheets Su…" at bounding box center [434, 431] width 248 height 609
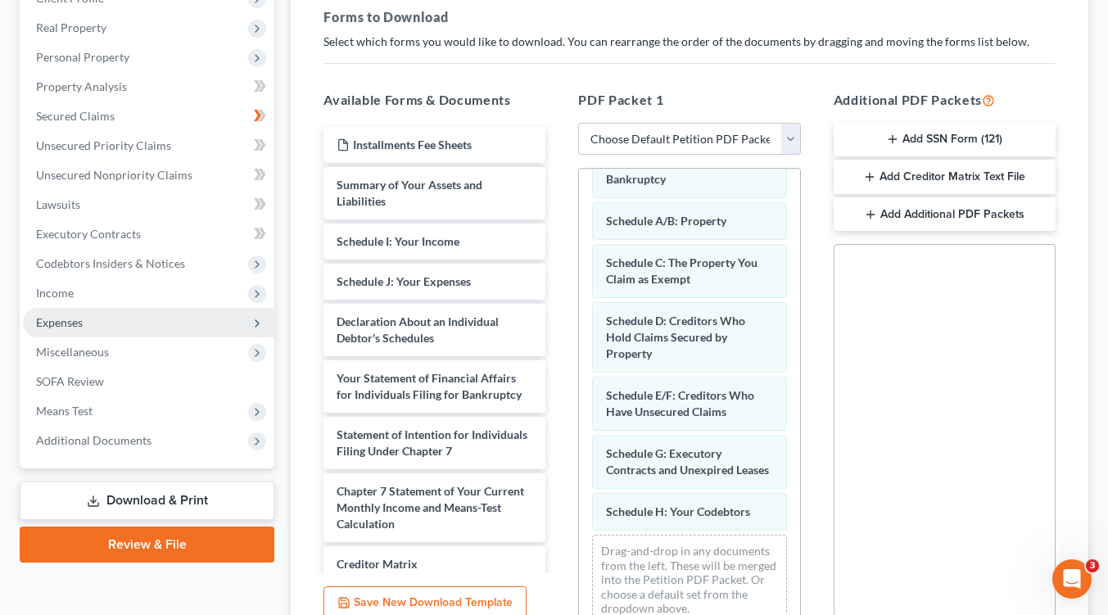
scroll to position [90, 0]
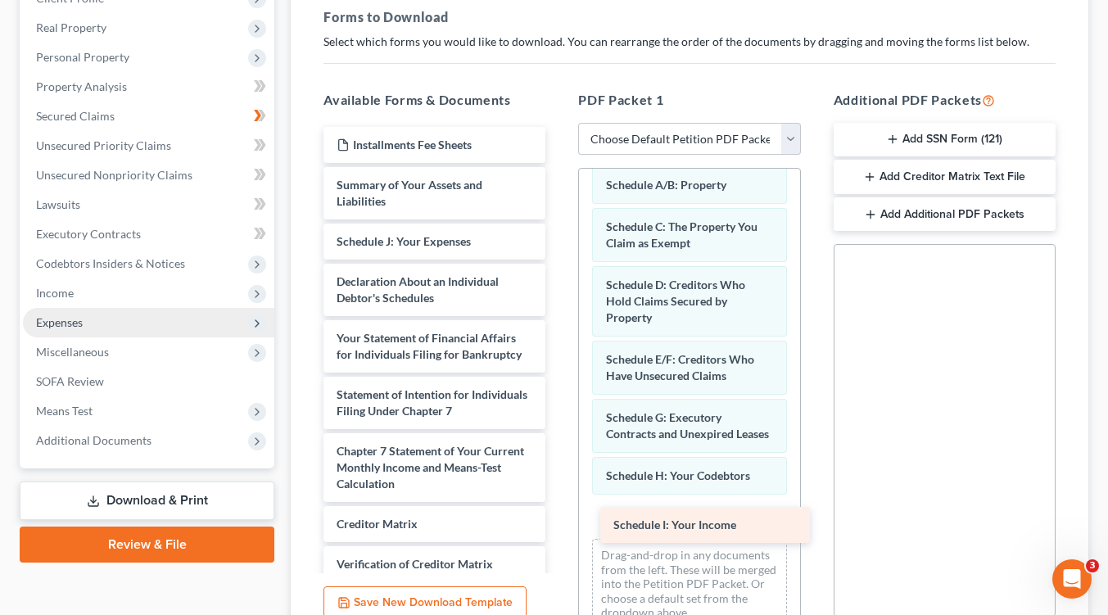
drag, startPoint x: 405, startPoint y: 241, endPoint x: 682, endPoint y: 523, distance: 395.7
click at [559, 523] on div "Schedule I: Your Income Installments Fee Sheets Summary of Your Assets and Liab…" at bounding box center [434, 411] width 248 height 569
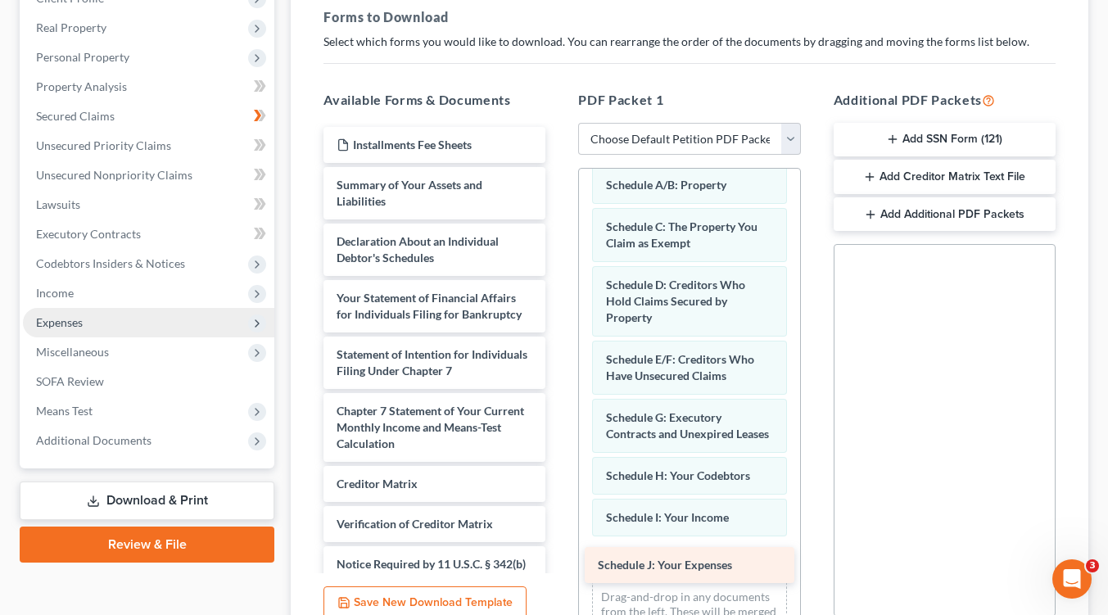
drag, startPoint x: 446, startPoint y: 240, endPoint x: 707, endPoint y: 562, distance: 414.7
click at [559, 562] on div "Schedule J: Your Expenses Installments Fee Sheets Summary of Your Assets and Li…" at bounding box center [434, 391] width 248 height 528
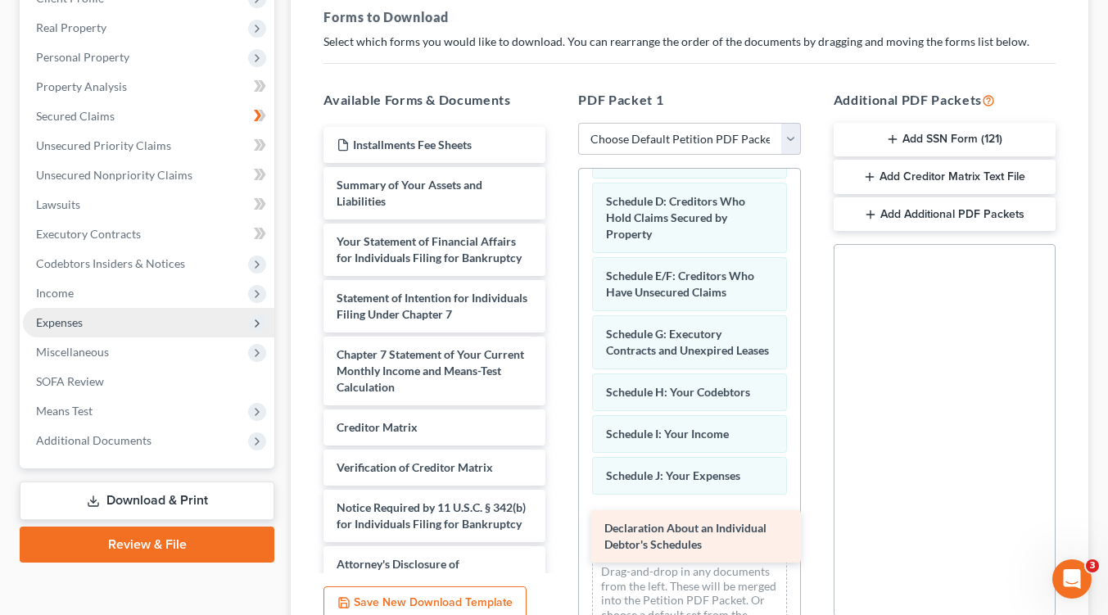
drag, startPoint x: 412, startPoint y: 281, endPoint x: 673, endPoint y: 544, distance: 370.2
click at [559, 544] on div "Declaration About an Individual Debtor's Schedules Installments Fee Sheets Summ…" at bounding box center [434, 363] width 248 height 472
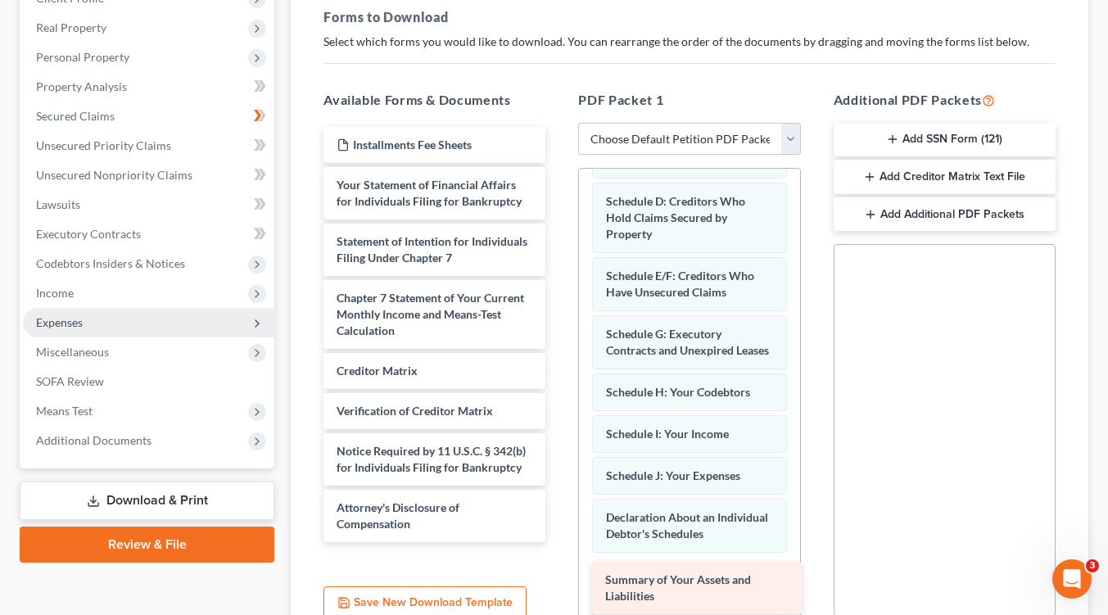
drag, startPoint x: 452, startPoint y: 202, endPoint x: 721, endPoint y: 596, distance: 477.0
click at [559, 542] on div "Summary of Your Assets and Liabilities Installments Fee Sheets Summary of Your …" at bounding box center [434, 334] width 248 height 415
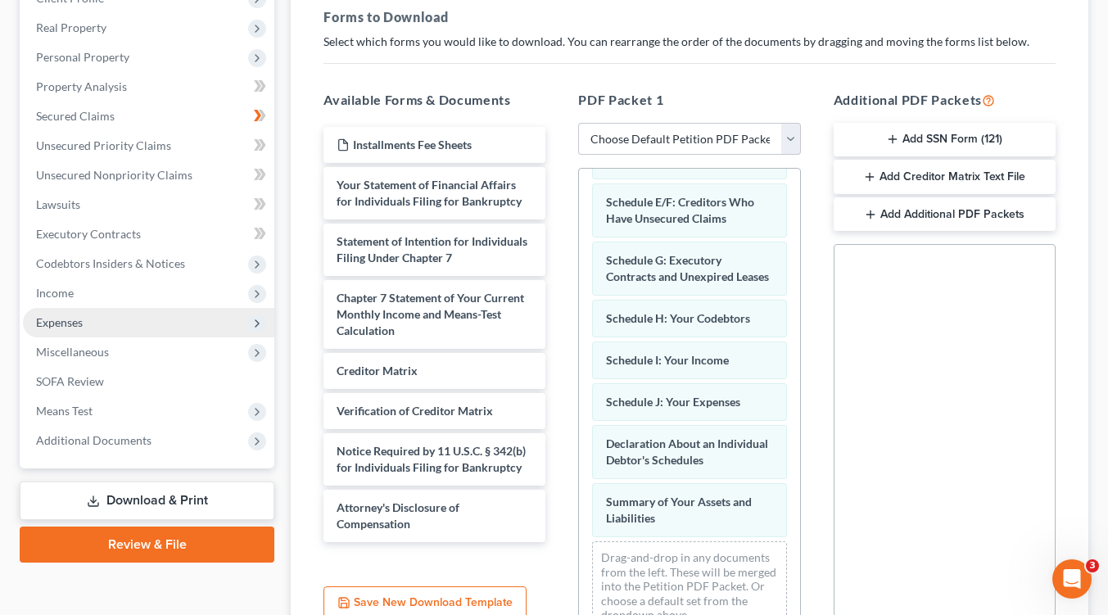
scroll to position [290, 0]
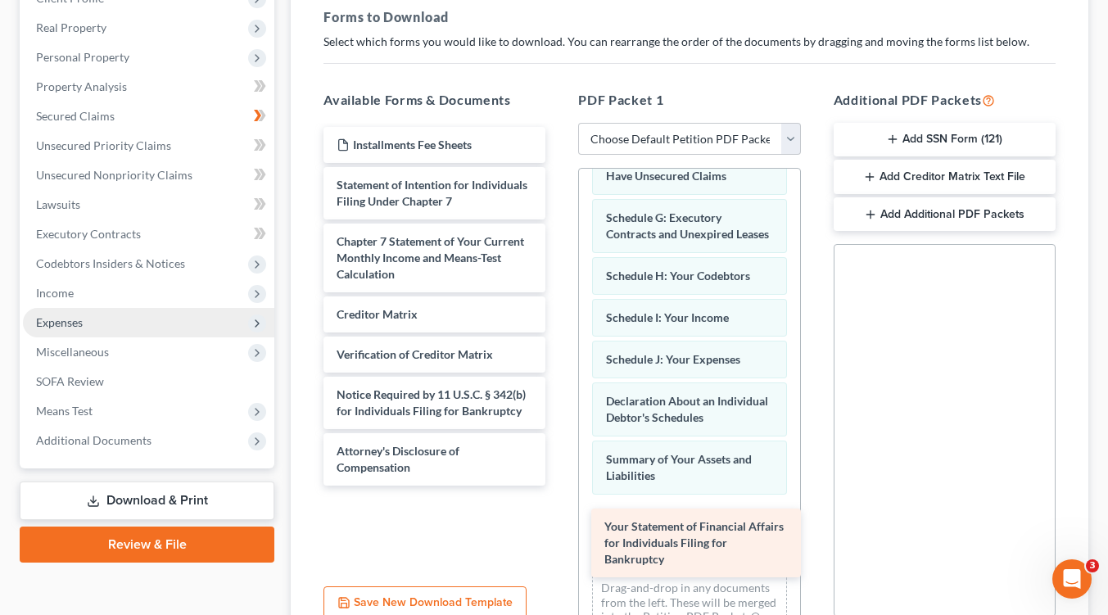
drag, startPoint x: 477, startPoint y: 392, endPoint x: 697, endPoint y: 556, distance: 275.1
click at [559, 486] on div "Your Statement of Financial Affairs for Individuals Filing for Bankruptcy Insta…" at bounding box center [434, 306] width 248 height 359
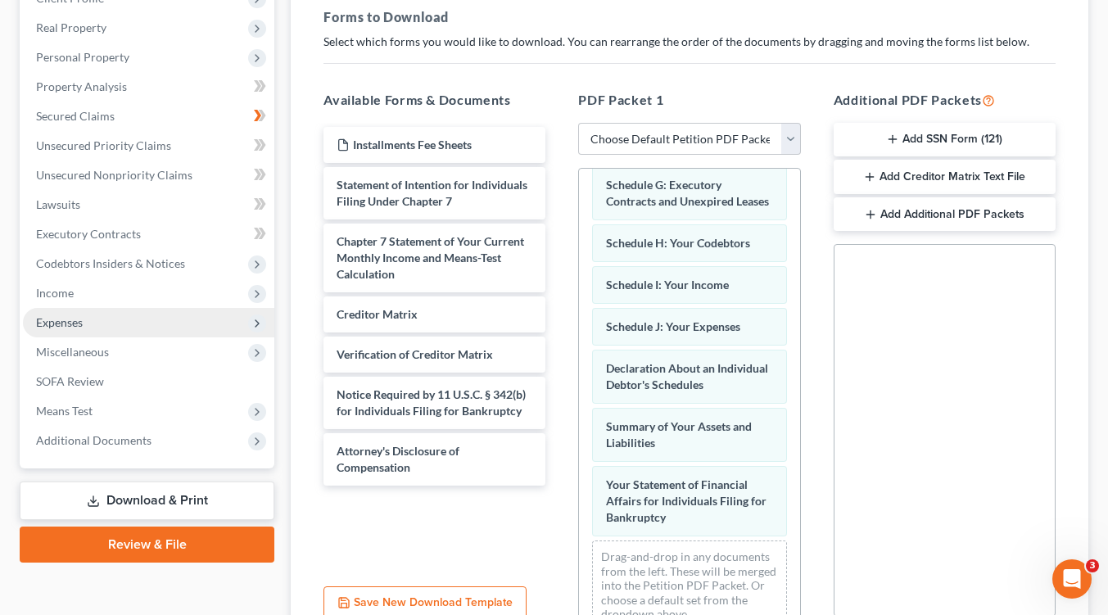
scroll to position [365, 0]
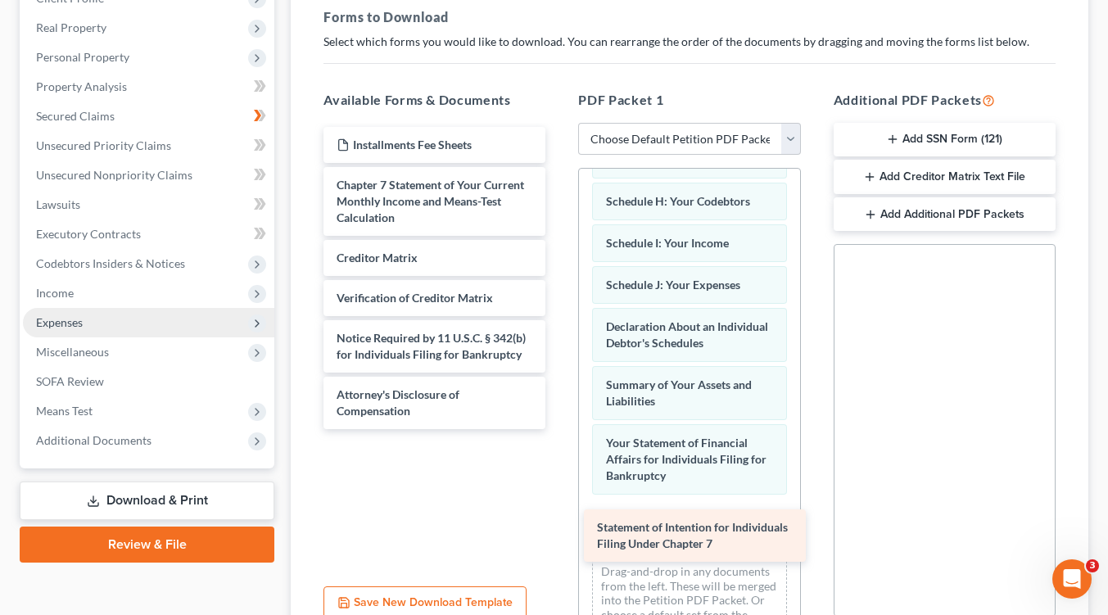
drag, startPoint x: 409, startPoint y: 191, endPoint x: 667, endPoint y: 531, distance: 426.8
click at [559, 429] on div "Statement of Intention for Individuals Filing Under Chapter 7 Installments Fee …" at bounding box center [434, 278] width 248 height 302
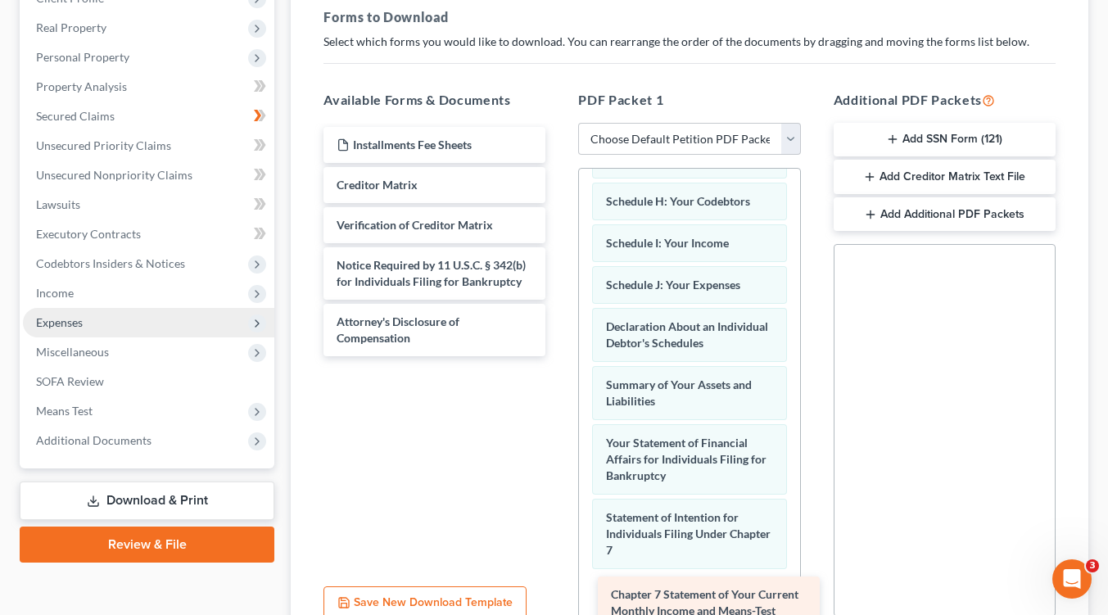
drag, startPoint x: 447, startPoint y: 197, endPoint x: 722, endPoint y: 608, distance: 493.7
click at [559, 356] on div "Chapter 7 Statement of Your Current Monthly Income and Means-Test Calculation I…" at bounding box center [434, 241] width 248 height 229
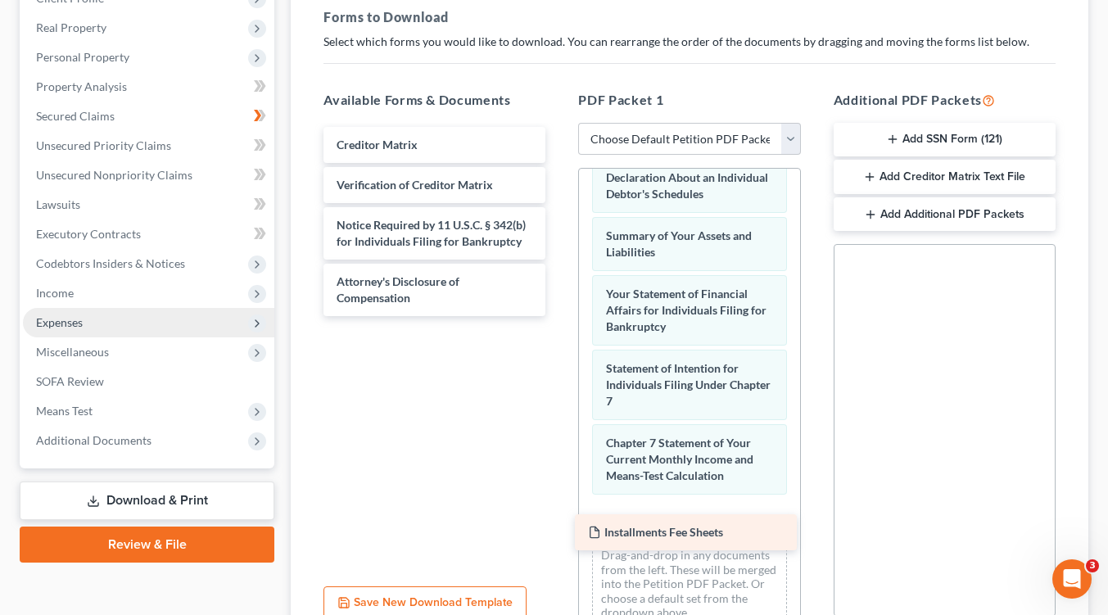
drag, startPoint x: 435, startPoint y: 315, endPoint x: 664, endPoint y: 542, distance: 322.7
click at [559, 316] on div "Installments Fee Sheets Installments Fee Sheets Creditor Matrix Verification of…" at bounding box center [434, 221] width 248 height 189
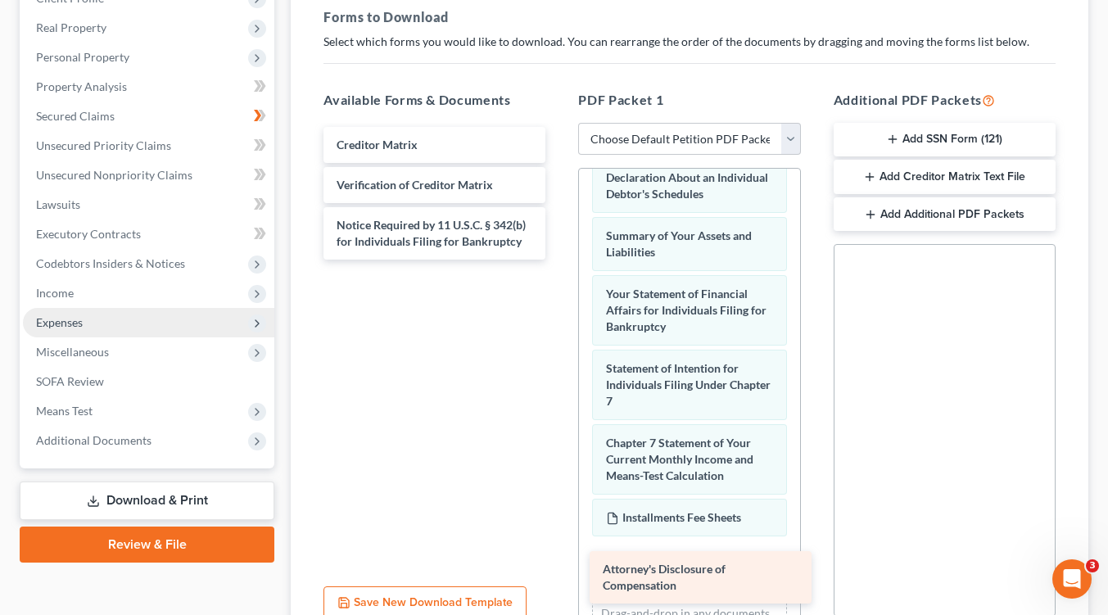
drag, startPoint x: 460, startPoint y: 294, endPoint x: 727, endPoint y: 582, distance: 391.9
click at [559, 260] on div "Attorney's Disclosure of Compensation Creditor Matrix Verification of Creditor …" at bounding box center [434, 193] width 248 height 133
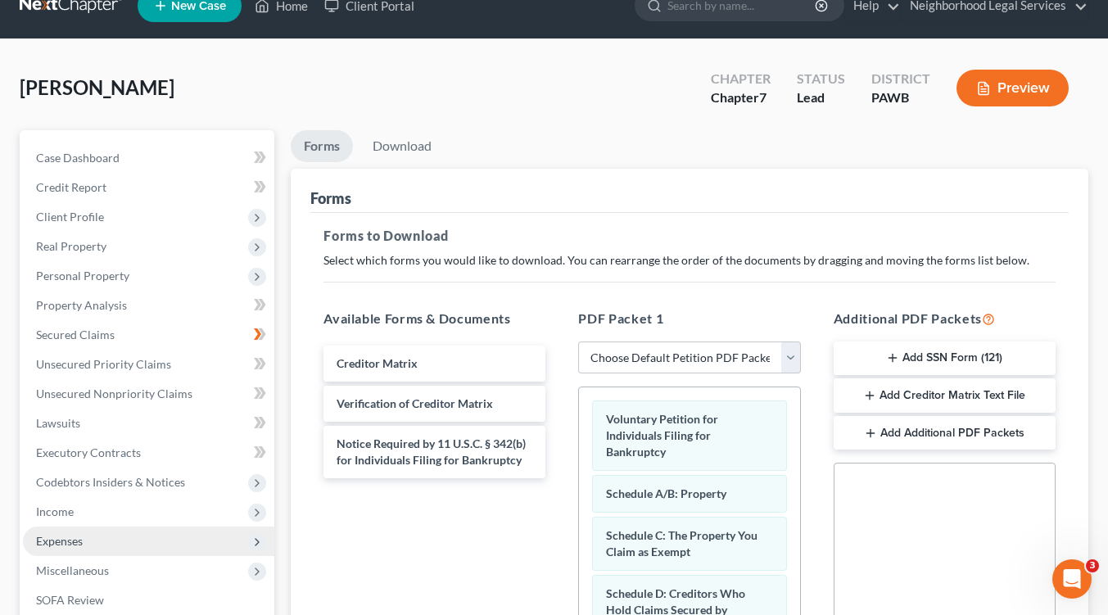
scroll to position [0, 0]
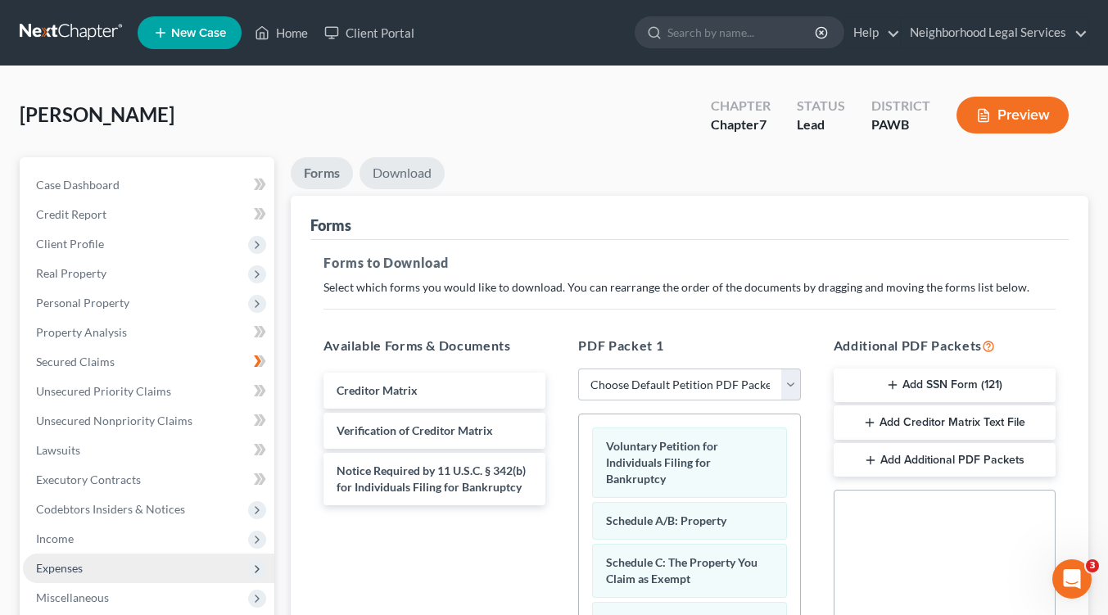
click at [386, 174] on link "Download" at bounding box center [402, 173] width 85 height 32
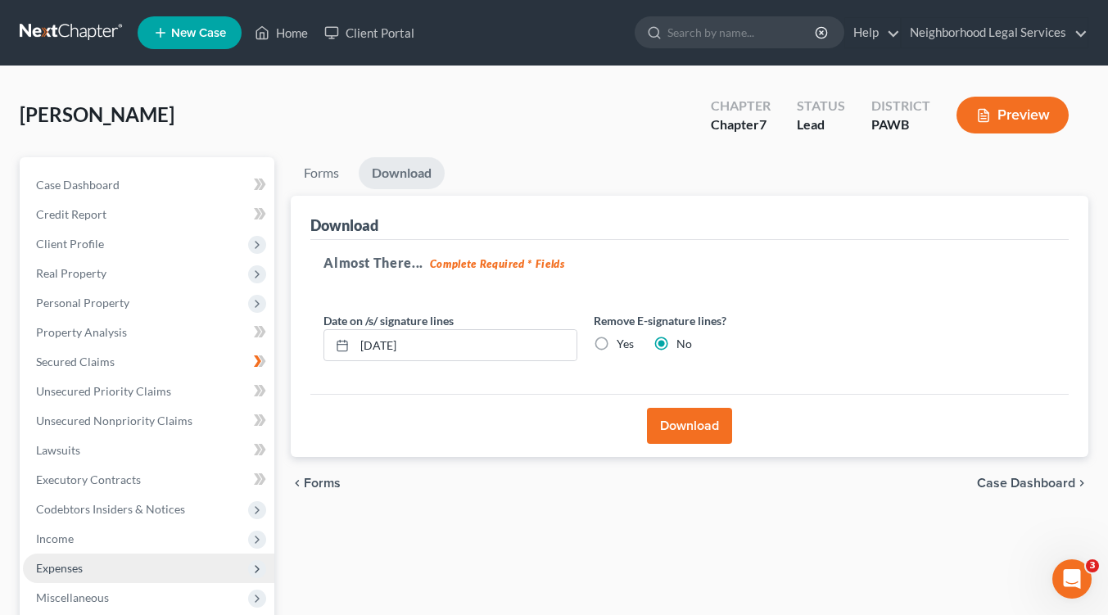
click at [709, 421] on button "Download" at bounding box center [689, 426] width 85 height 36
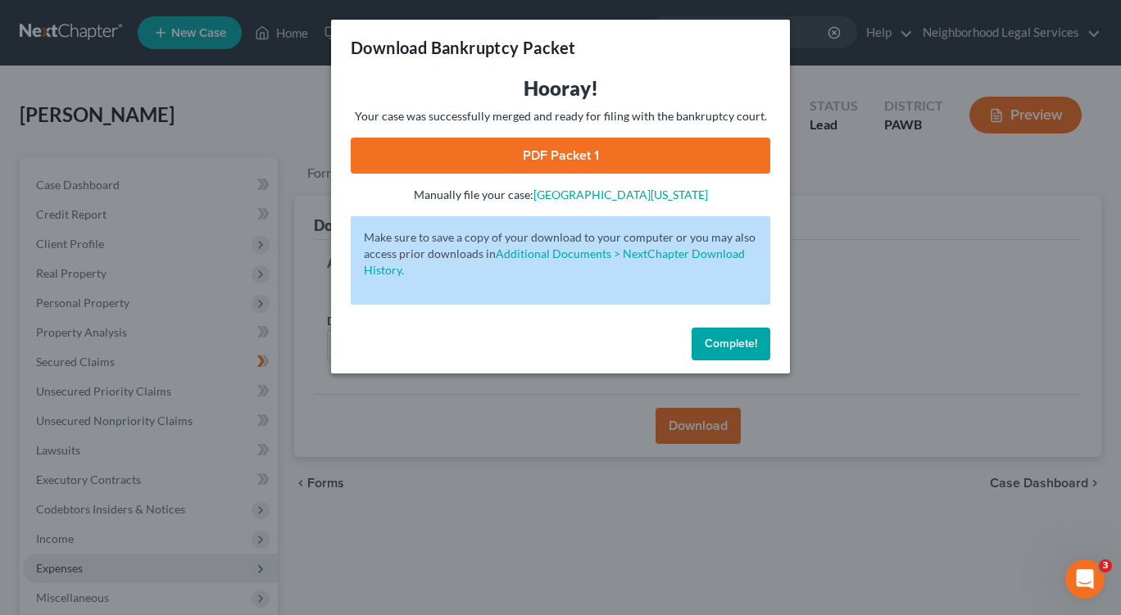
click at [596, 165] on link "PDF Packet 1" at bounding box center [560, 156] width 419 height 36
click at [731, 346] on span "Complete!" at bounding box center [731, 344] width 52 height 14
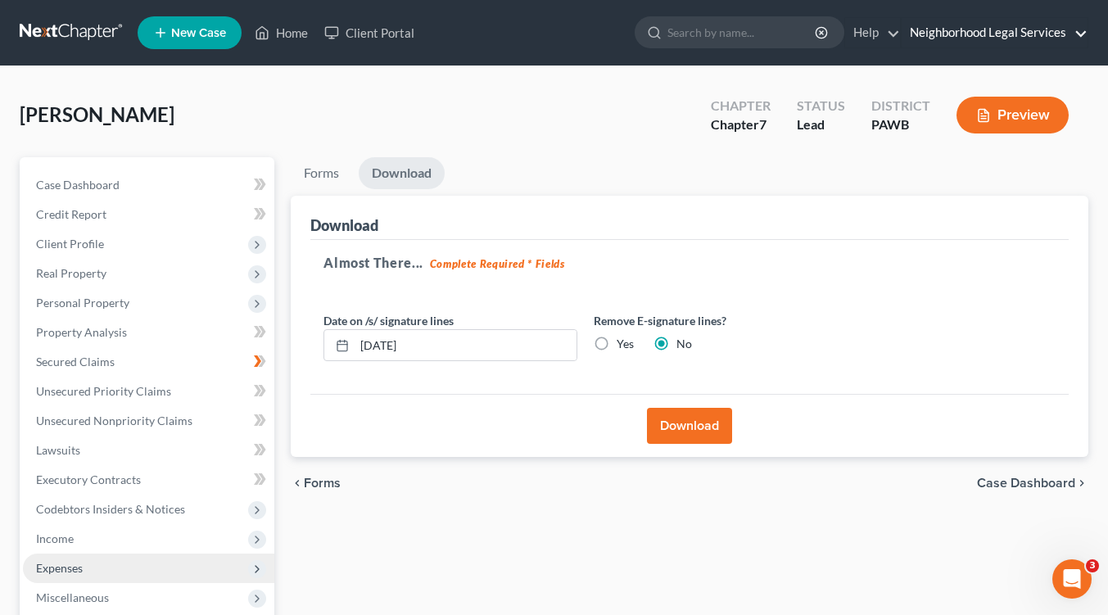
click at [1032, 34] on link "Neighborhood Legal Services" at bounding box center [995, 32] width 186 height 29
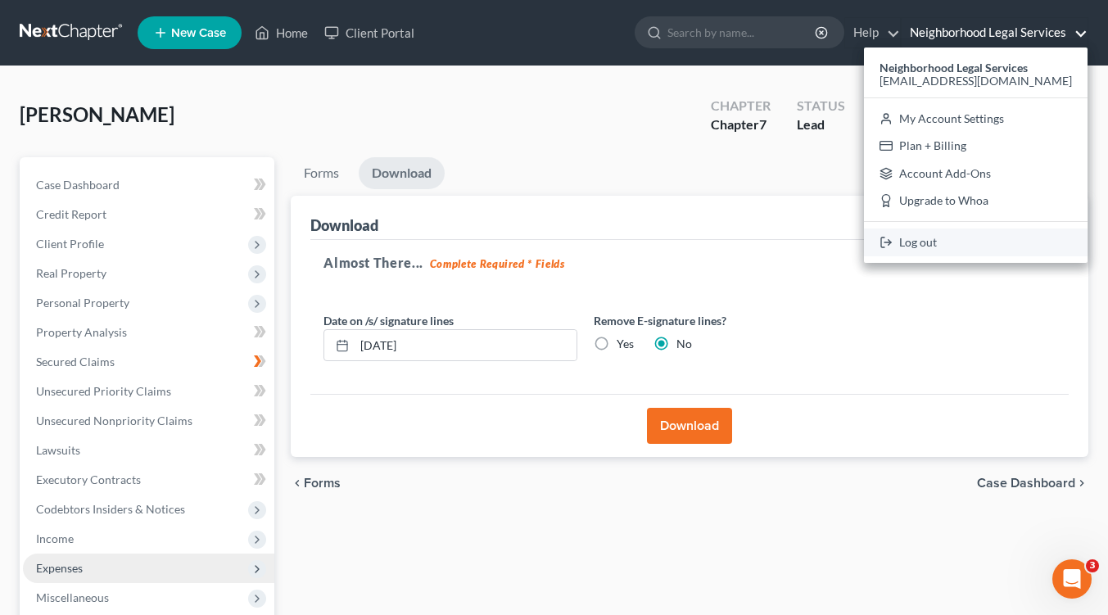
click at [965, 238] on link "Log out" at bounding box center [976, 243] width 224 height 28
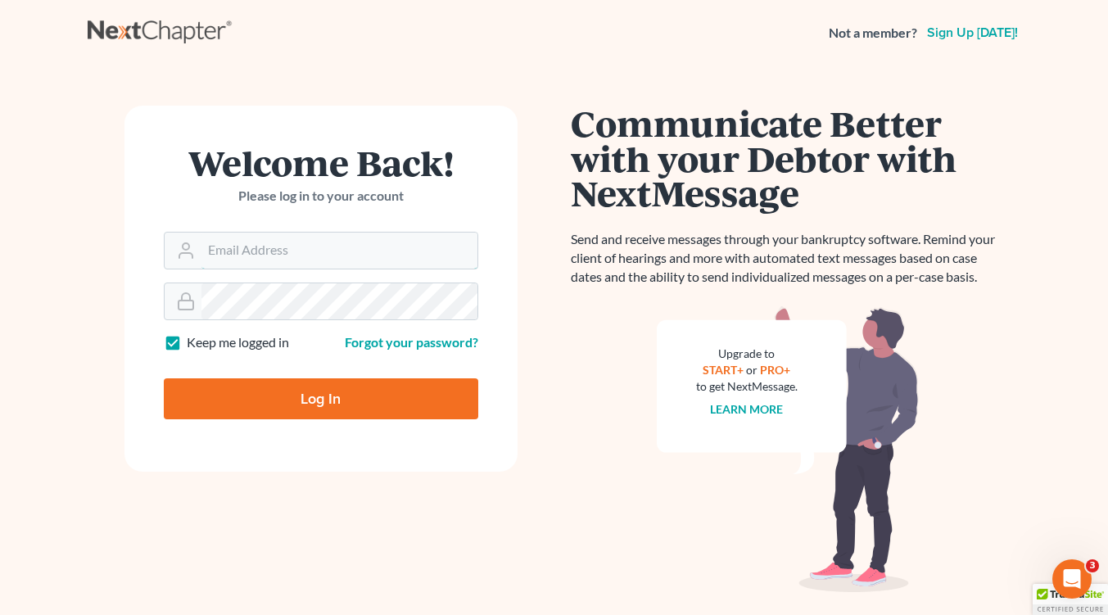
type input "[EMAIL_ADDRESS][DOMAIN_NAME]"
click at [281, 400] on input "Log In" at bounding box center [321, 398] width 315 height 41
type input "Thinking..."
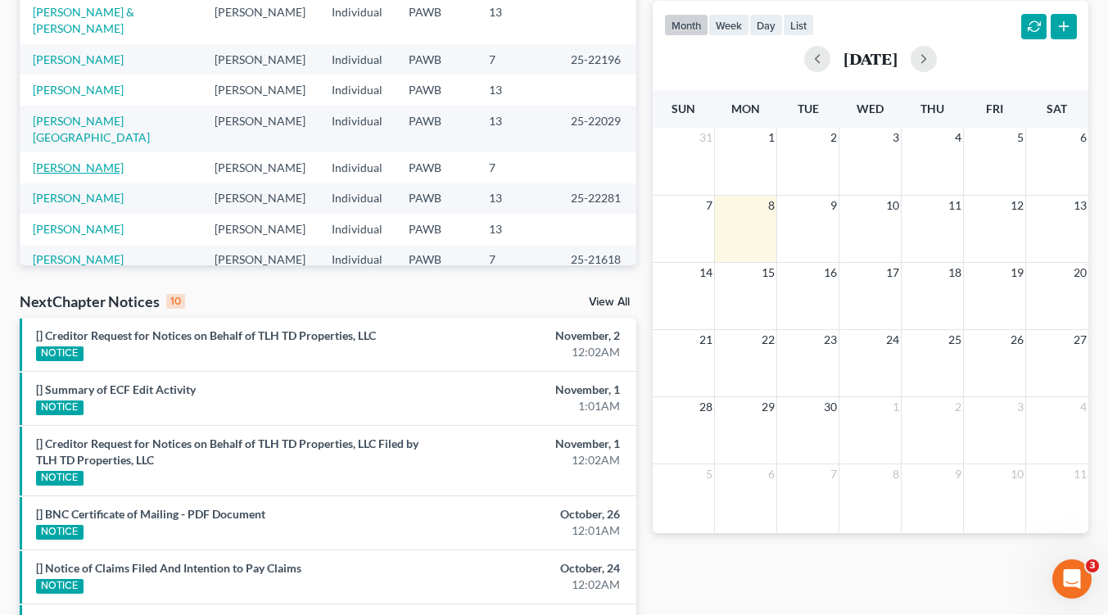
click at [79, 161] on link "[PERSON_NAME]" at bounding box center [78, 168] width 91 height 14
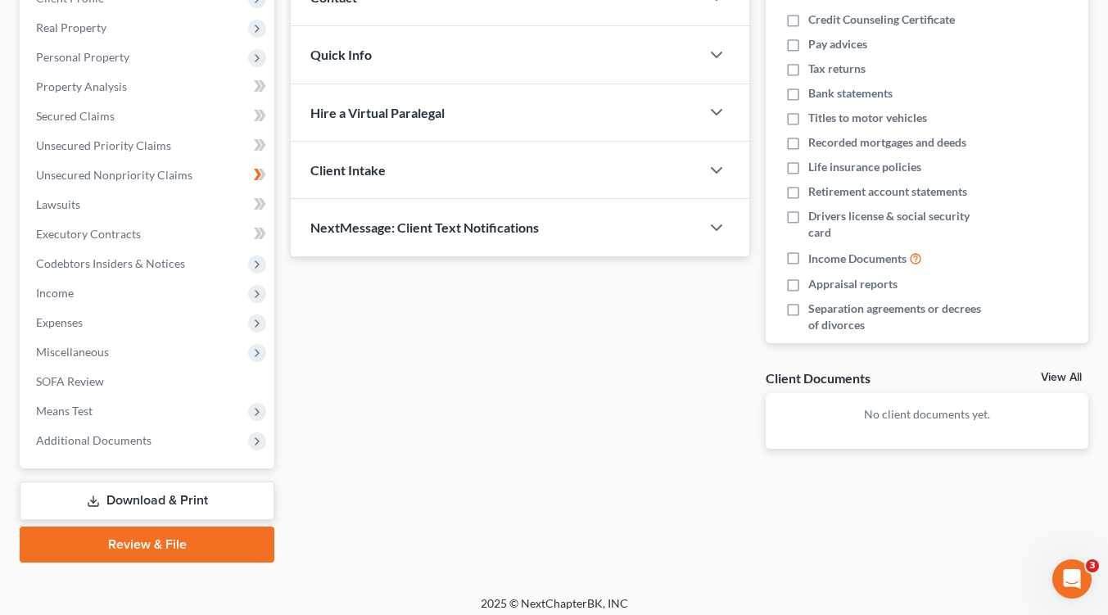
scroll to position [248, 0]
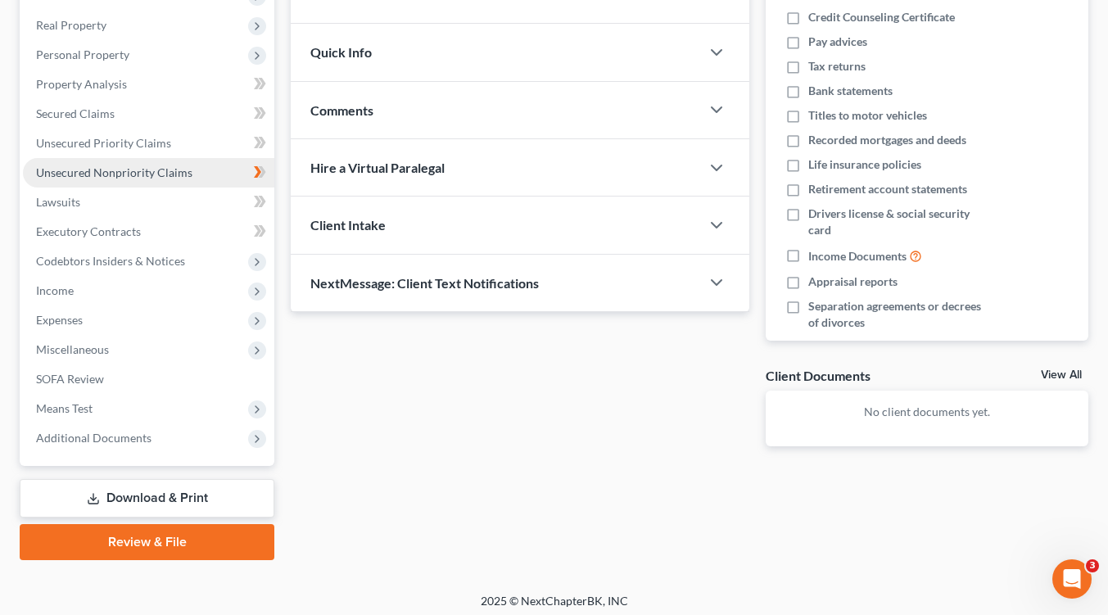
click at [100, 172] on span "Unsecured Nonpriority Claims" at bounding box center [114, 172] width 156 height 14
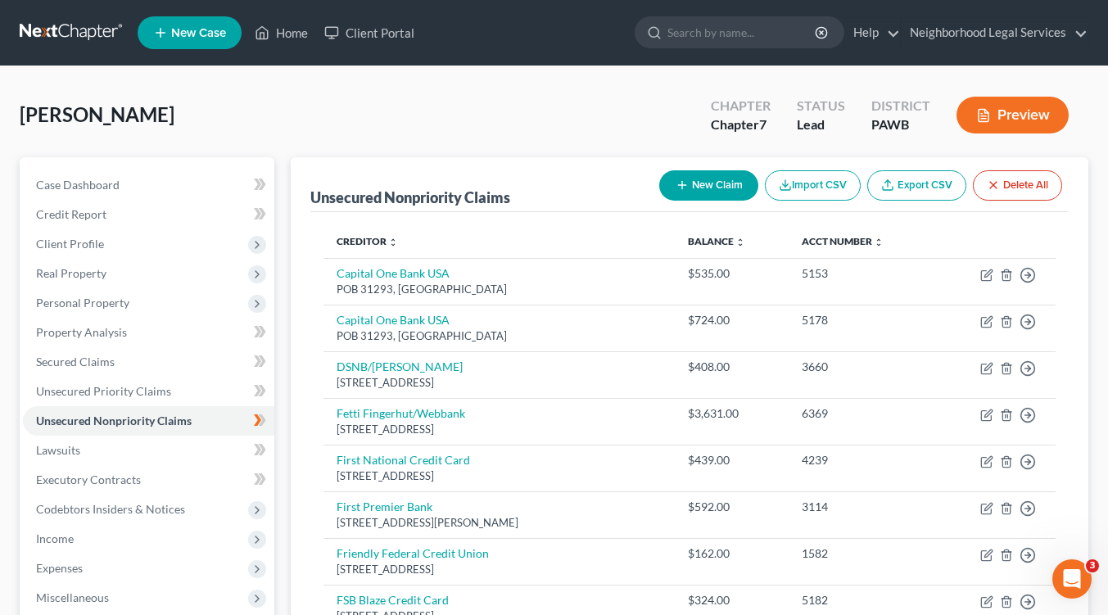
scroll to position [164, 0]
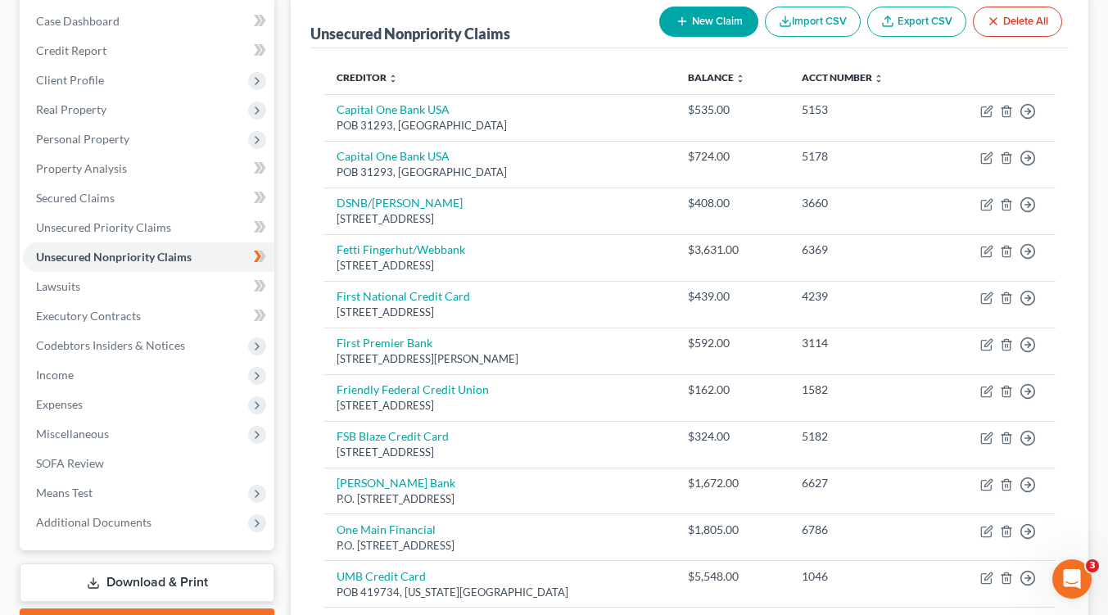
click at [711, 21] on button "New Claim" at bounding box center [708, 22] width 99 height 30
select select "0"
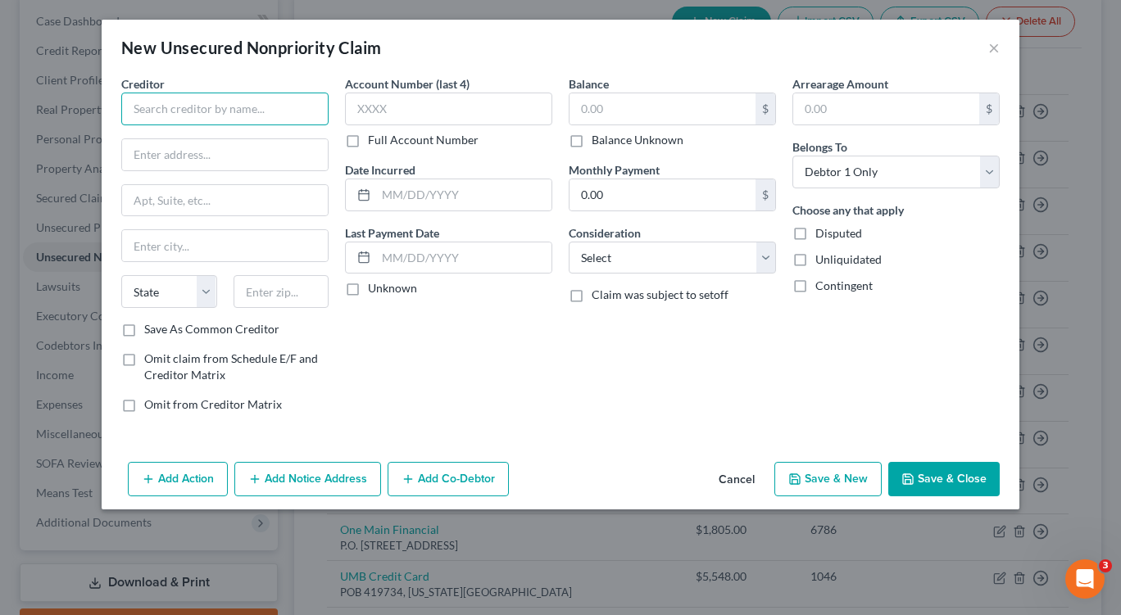
click at [161, 105] on input "text" at bounding box center [224, 109] width 207 height 33
click at [997, 42] on button "×" at bounding box center [993, 48] width 11 height 20
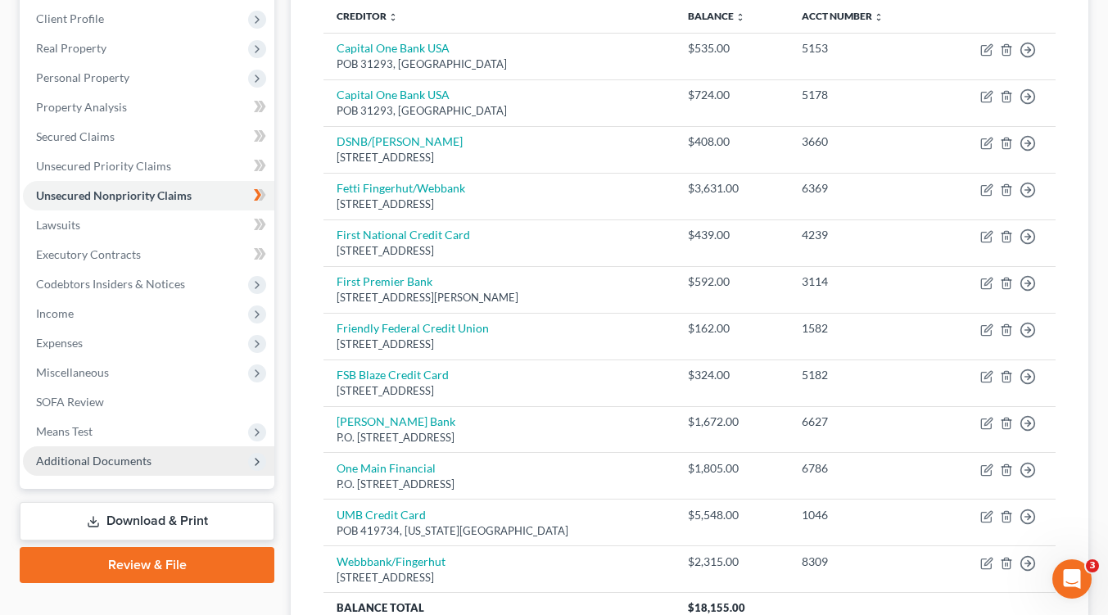
scroll to position [328, 0]
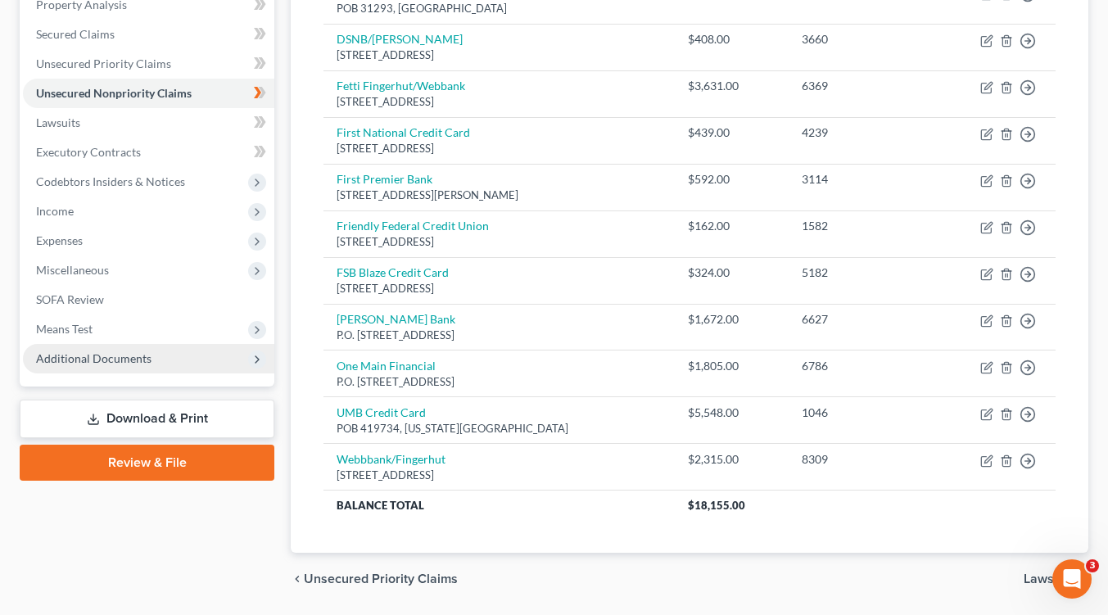
click at [258, 357] on polyline at bounding box center [257, 359] width 3 height 7
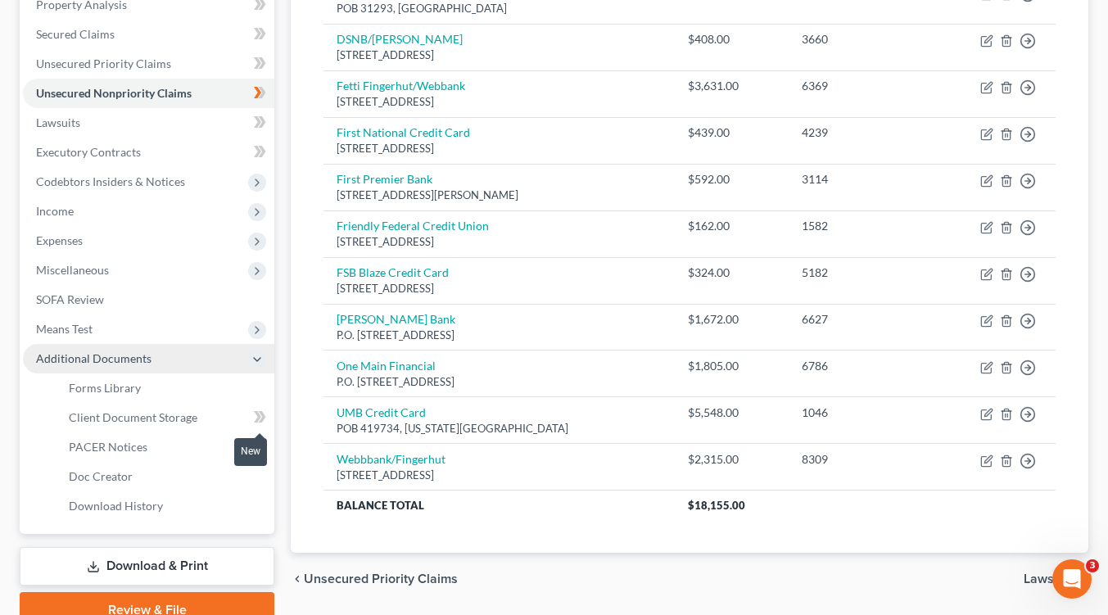
click at [262, 418] on icon at bounding box center [262, 416] width 7 height 11
click at [256, 418] on icon at bounding box center [260, 417] width 12 height 20
click at [134, 505] on span "Download History" at bounding box center [116, 506] width 94 height 14
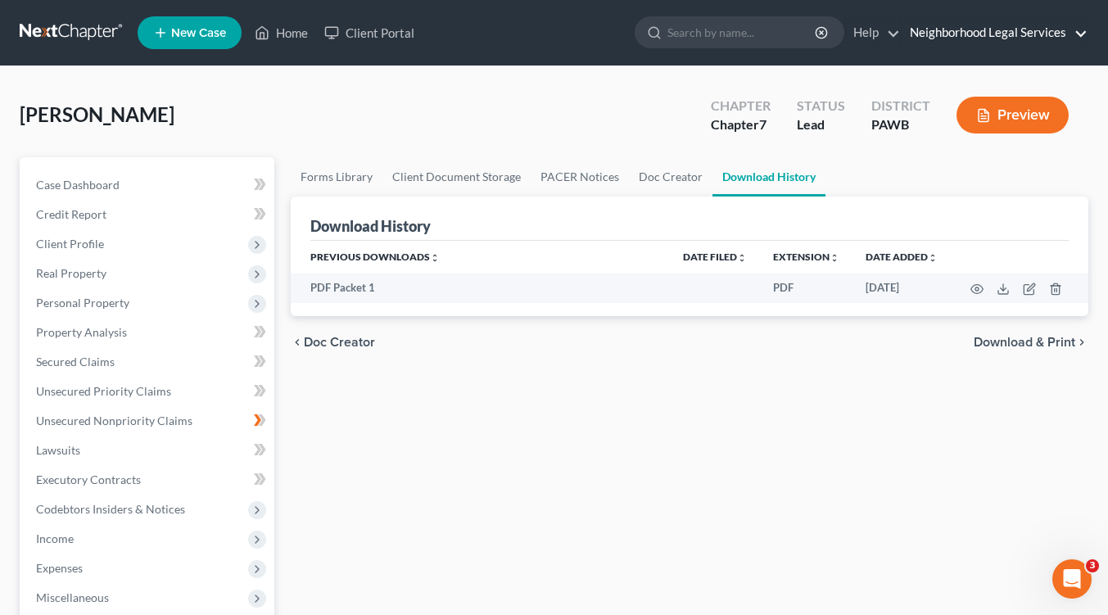
click at [1015, 31] on link "Neighborhood Legal Services" at bounding box center [995, 32] width 186 height 29
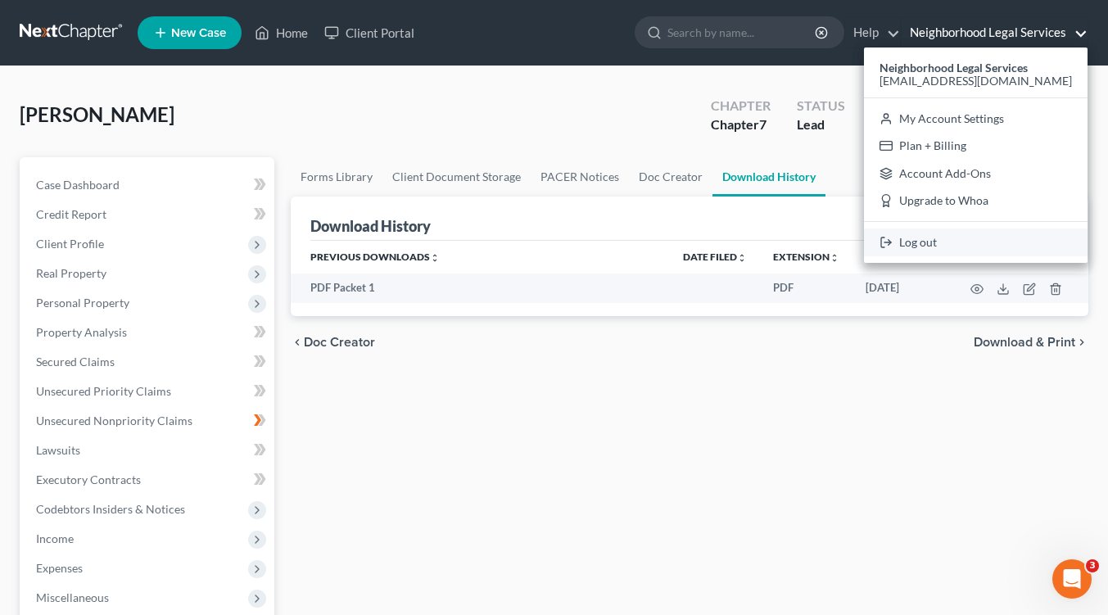
click at [949, 246] on link "Log out" at bounding box center [976, 243] width 224 height 28
